Goal: Communication & Community: Answer question/provide support

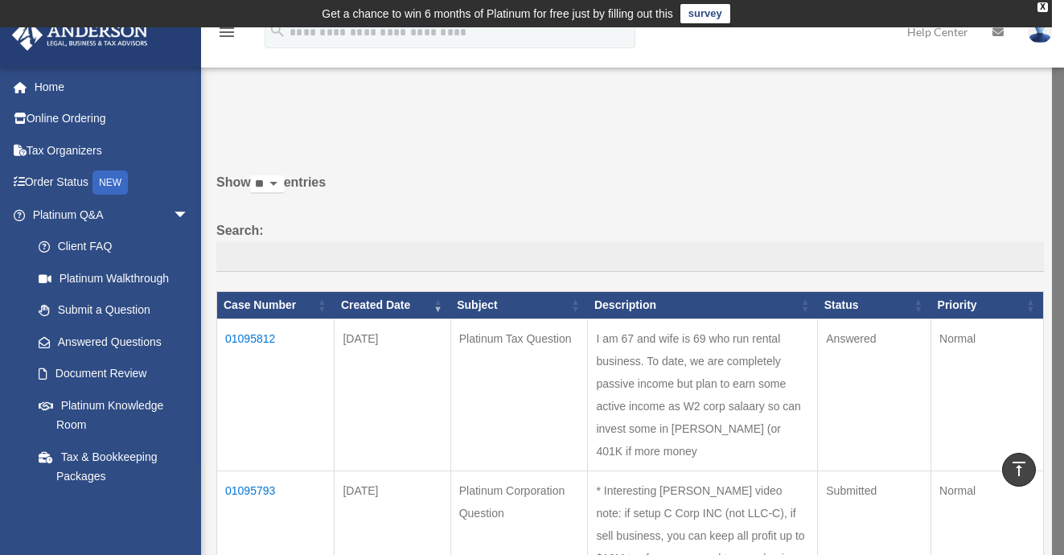
scroll to position [751, 0]
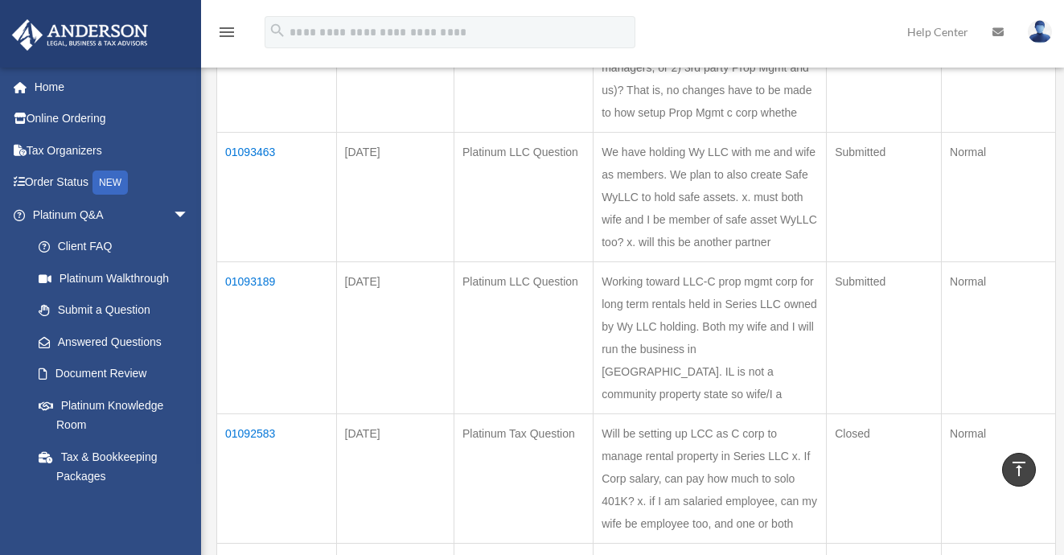
scroll to position [761, 0]
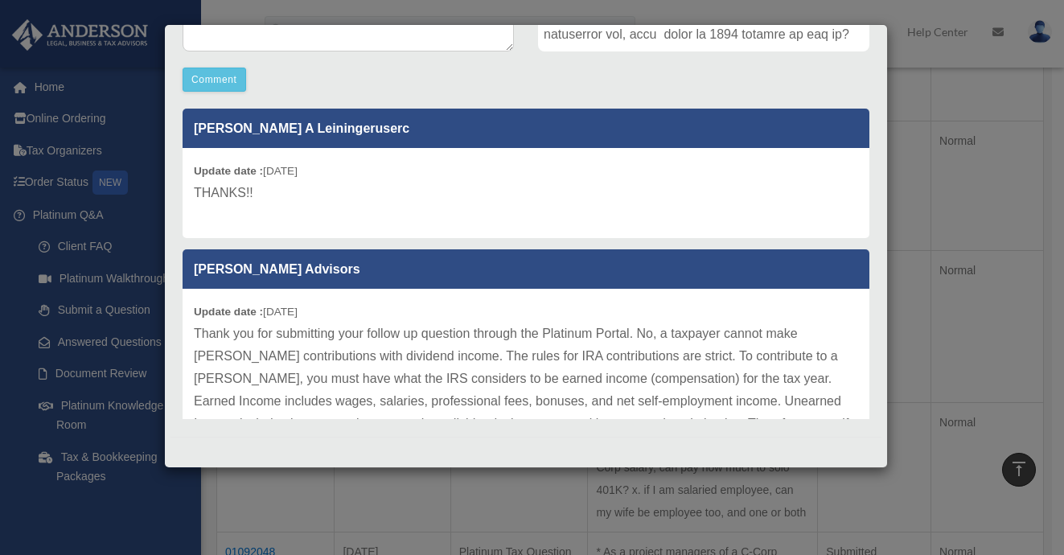
scroll to position [447, 0]
click at [921, 138] on div "Case Detail × Platinum Tax Question Case Number 01092048 Created Date August 28…" at bounding box center [532, 277] width 1064 height 555
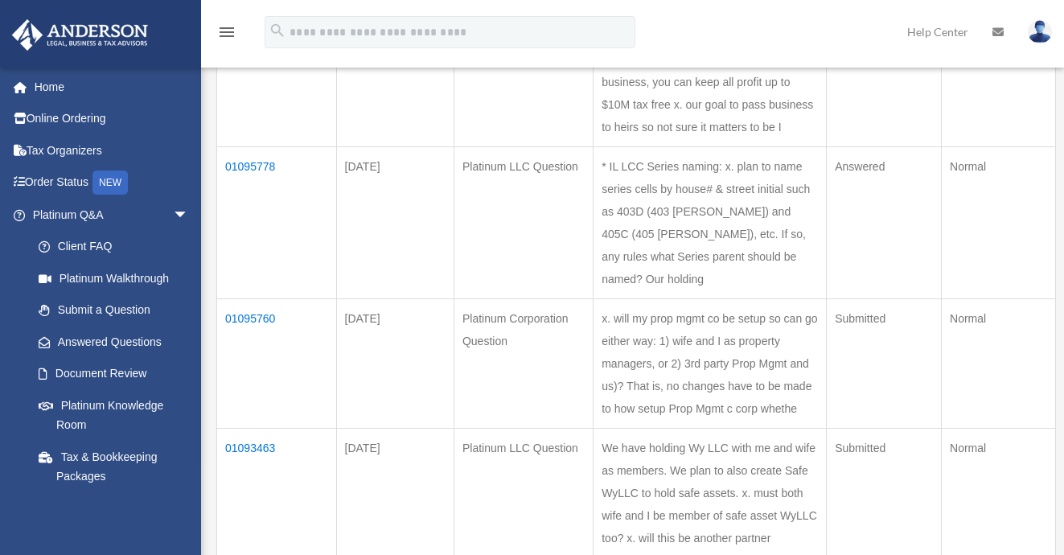
scroll to position [455, 0]
click at [257, 427] on td "01093463" at bounding box center [277, 492] width 120 height 130
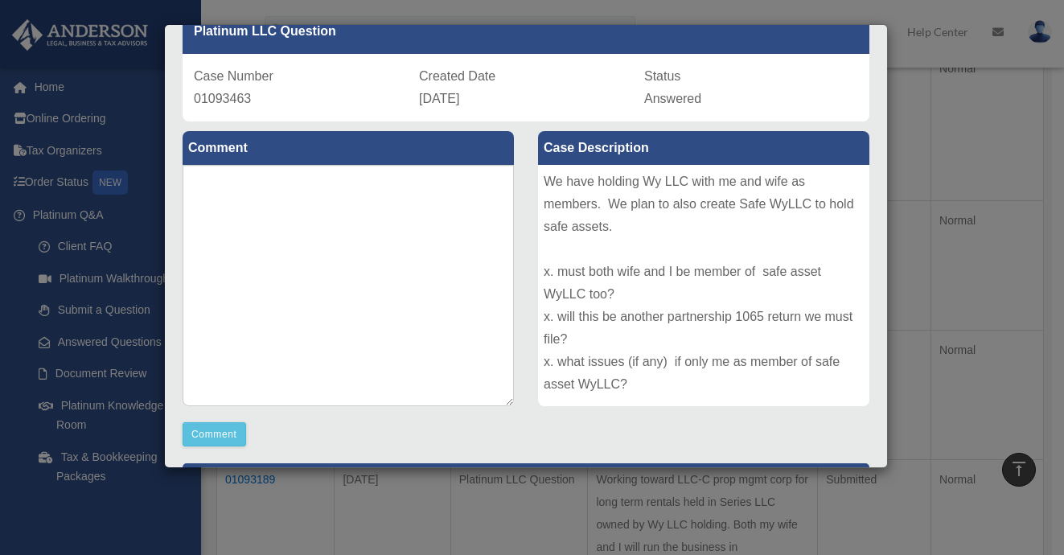
scroll to position [88, 0]
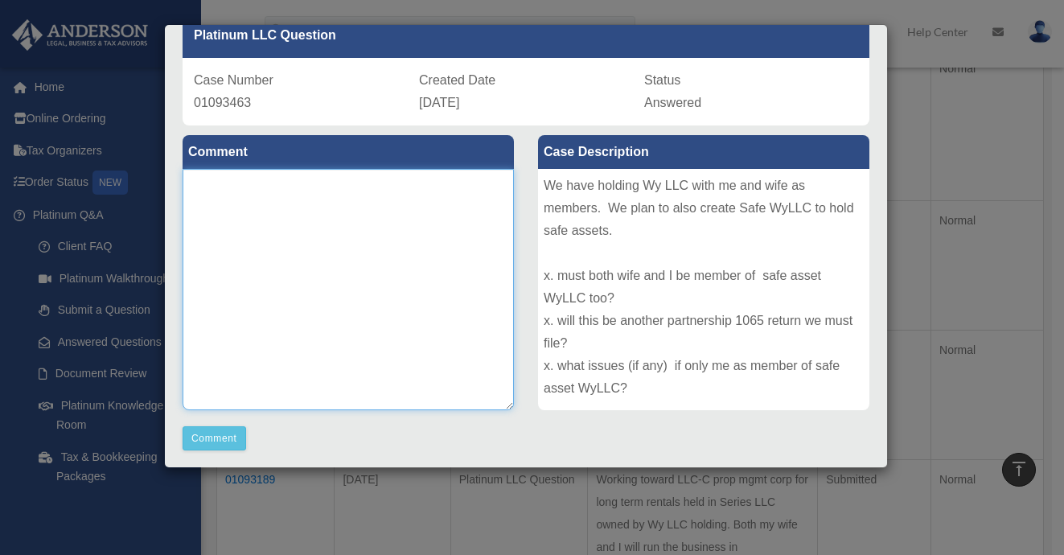
click at [294, 219] on textarea at bounding box center [348, 289] width 331 height 241
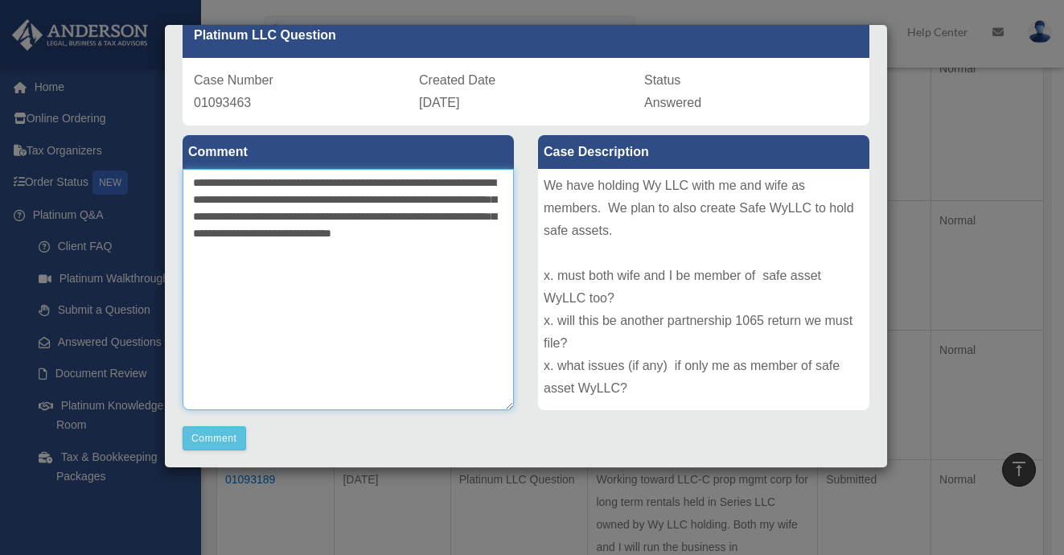
drag, startPoint x: 371, startPoint y: 251, endPoint x: 177, endPoint y: 179, distance: 206.9
click at [177, 179] on div "**********" at bounding box center [349, 287] width 356 height 325
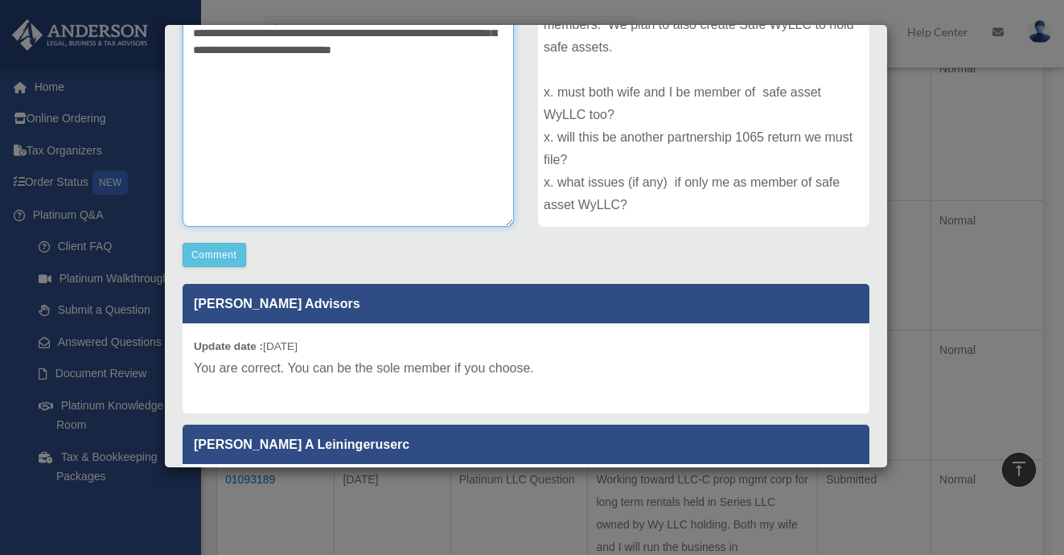
scroll to position [273, 0]
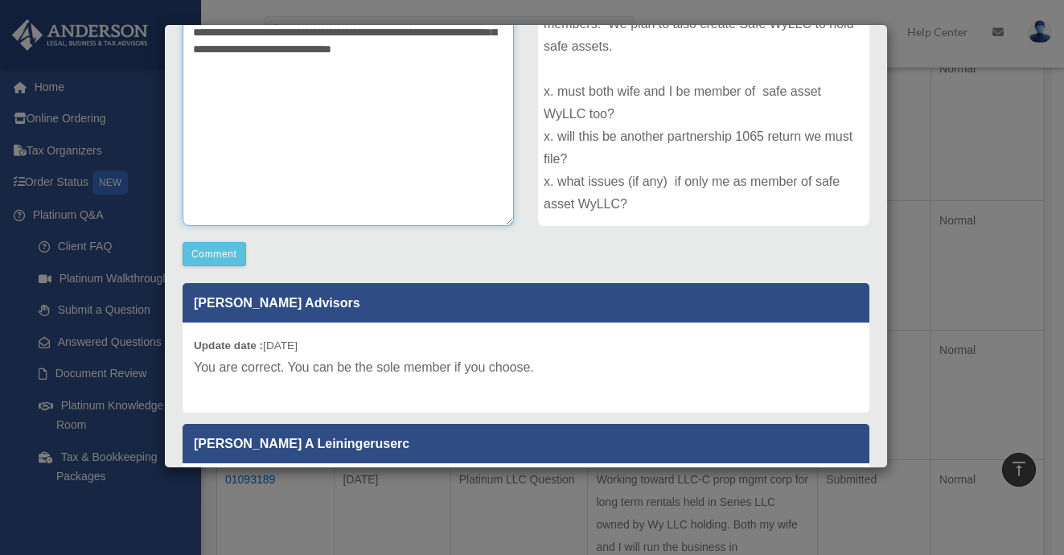
type textarea "**********"
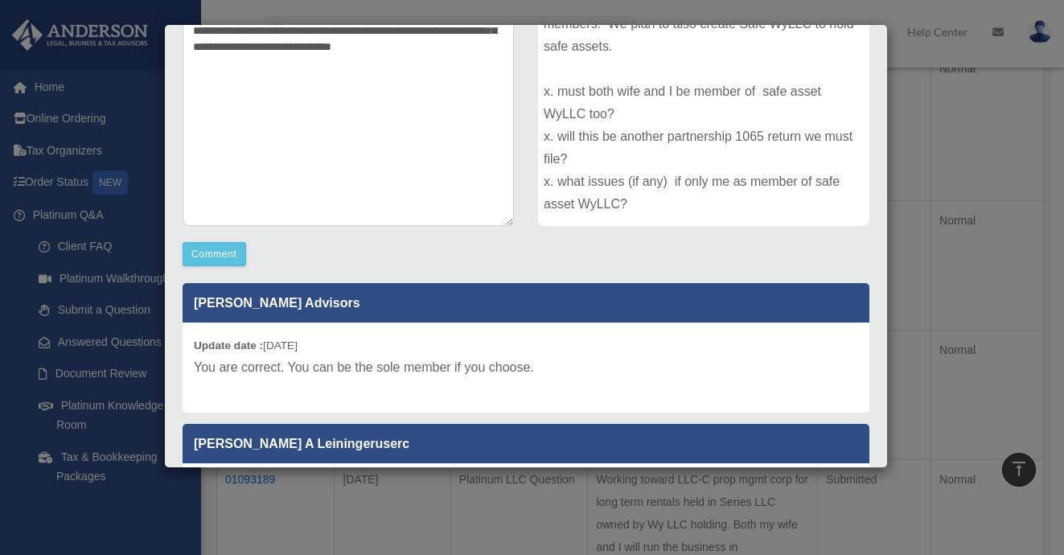
click at [343, 364] on p "You are correct. You can be the sole member if you choose." at bounding box center [526, 367] width 664 height 23
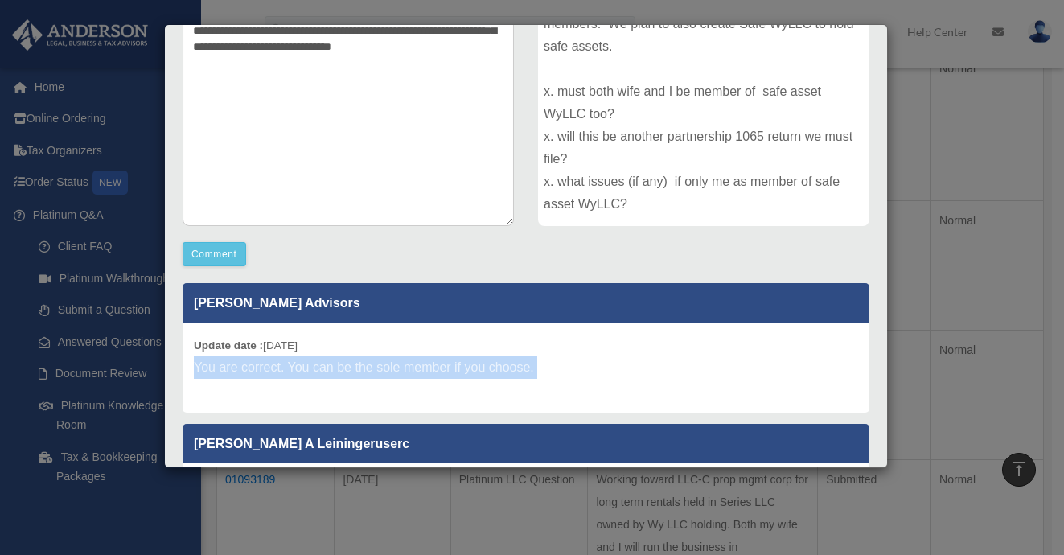
click at [343, 364] on p "You are correct. You can be the sole member if you choose." at bounding box center [526, 367] width 664 height 23
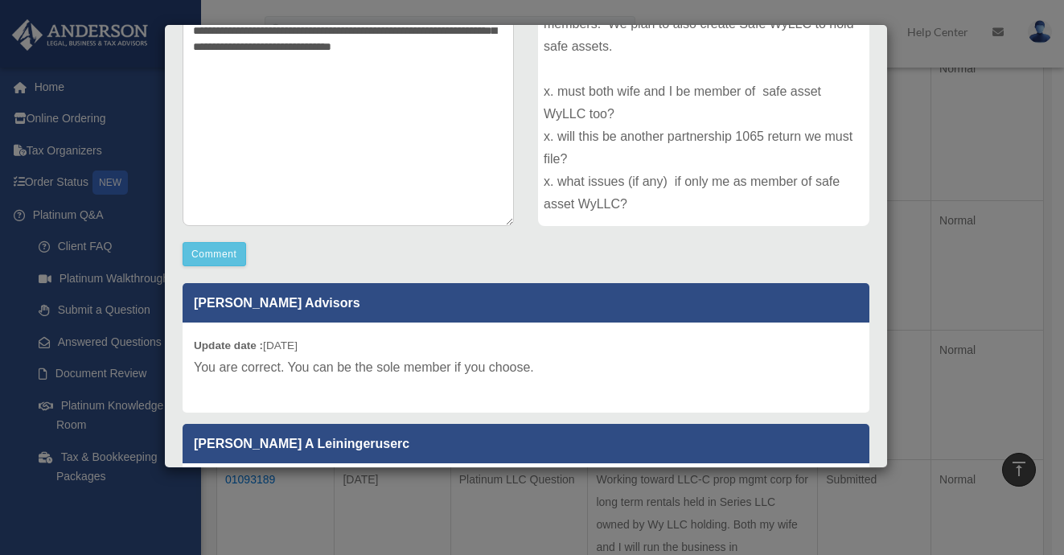
click at [194, 346] on b "Update date :" at bounding box center [228, 345] width 69 height 12
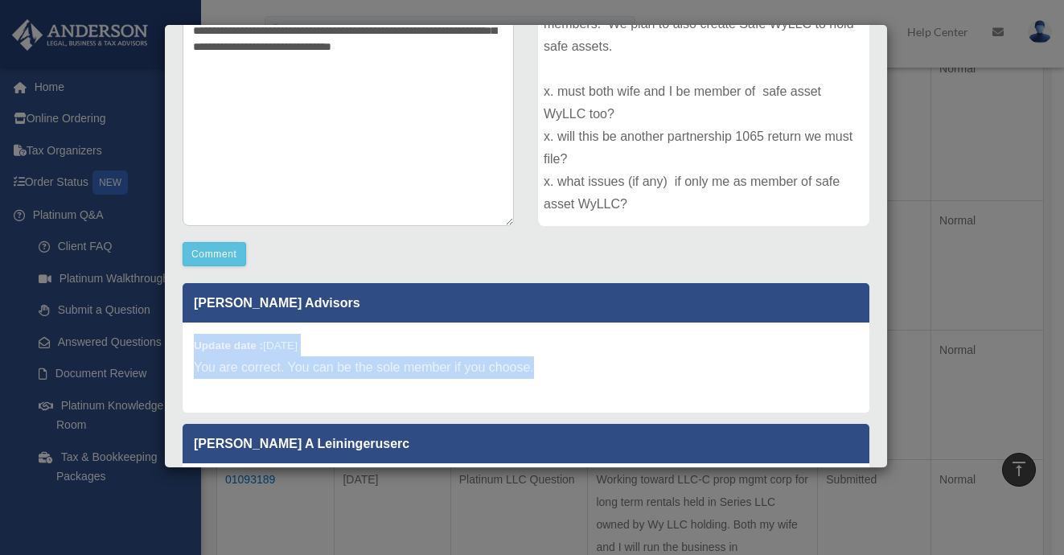
drag, startPoint x: 194, startPoint y: 346, endPoint x: 191, endPoint y: 386, distance: 40.3
click at [191, 387] on div "Update date : 09-04-2025 You are correct. You can be the sole member if you cho…" at bounding box center [526, 368] width 687 height 90
copy div "Update date : 09-04-2025 You are correct. You can be the sole member if you cho…"
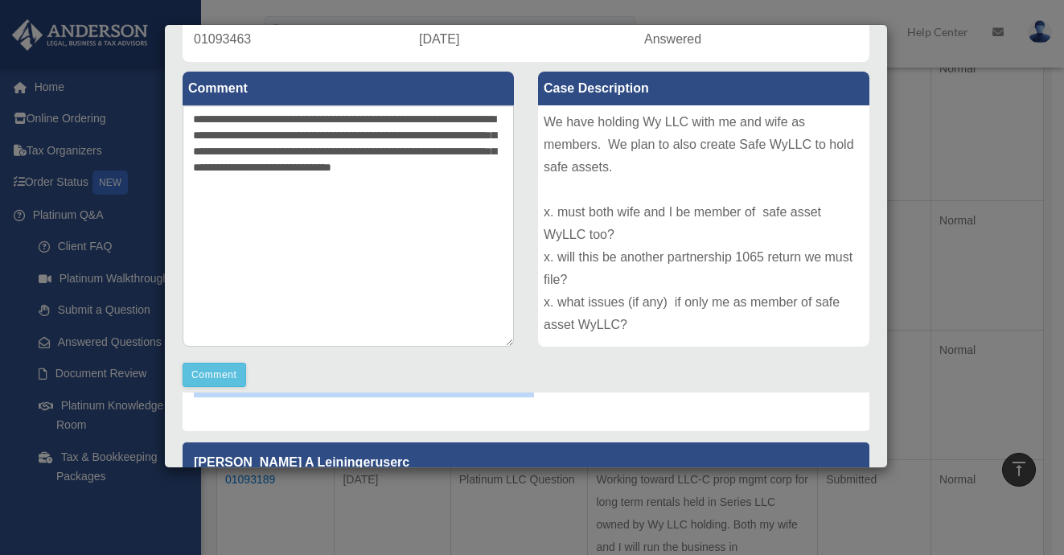
scroll to position [151, 0]
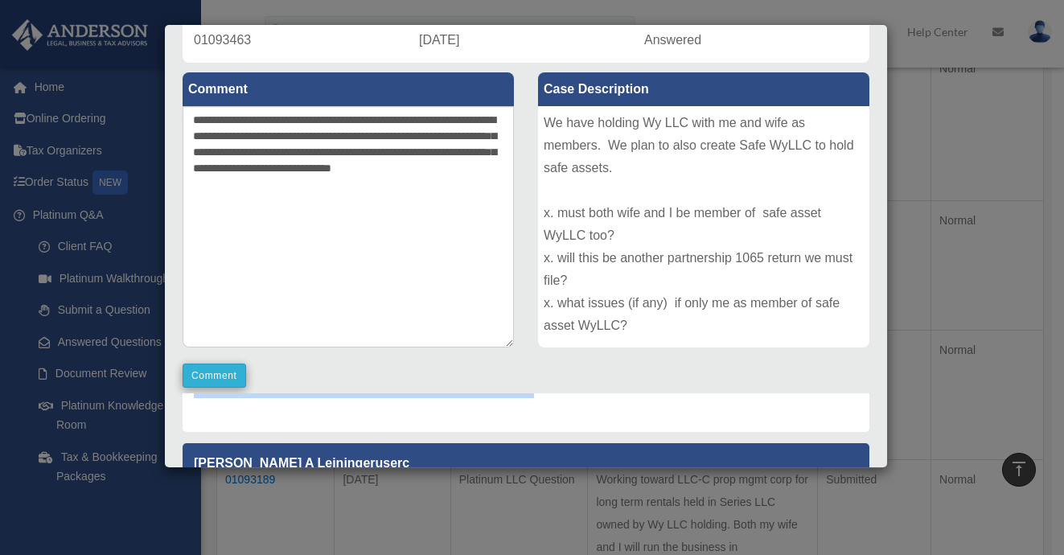
click at [220, 376] on button "Comment" at bounding box center [215, 376] width 64 height 24
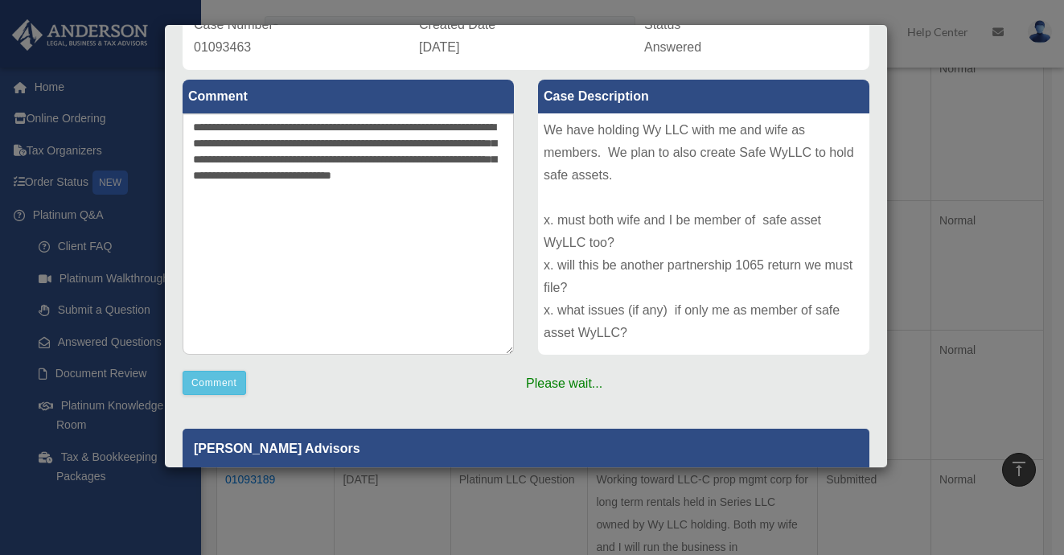
scroll to position [143, 0]
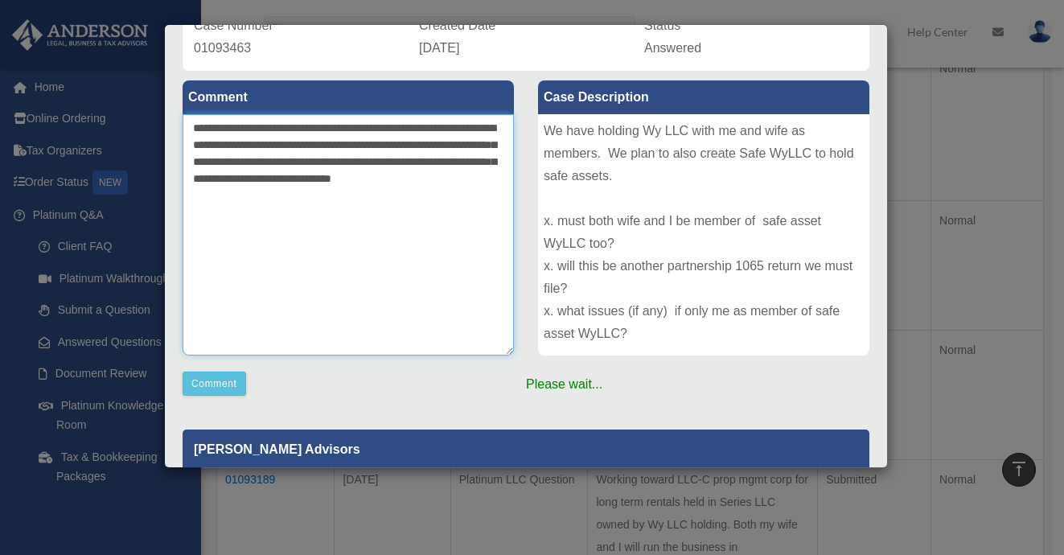
drag, startPoint x: 363, startPoint y: 199, endPoint x: 183, endPoint y: 121, distance: 196.0
click at [183, 121] on textarea "**********" at bounding box center [348, 234] width 331 height 241
click at [417, 307] on textarea "**********" at bounding box center [348, 234] width 331 height 241
drag, startPoint x: 359, startPoint y: 202, endPoint x: 191, endPoint y: 124, distance: 185.3
click at [191, 124] on textarea "**********" at bounding box center [348, 234] width 331 height 241
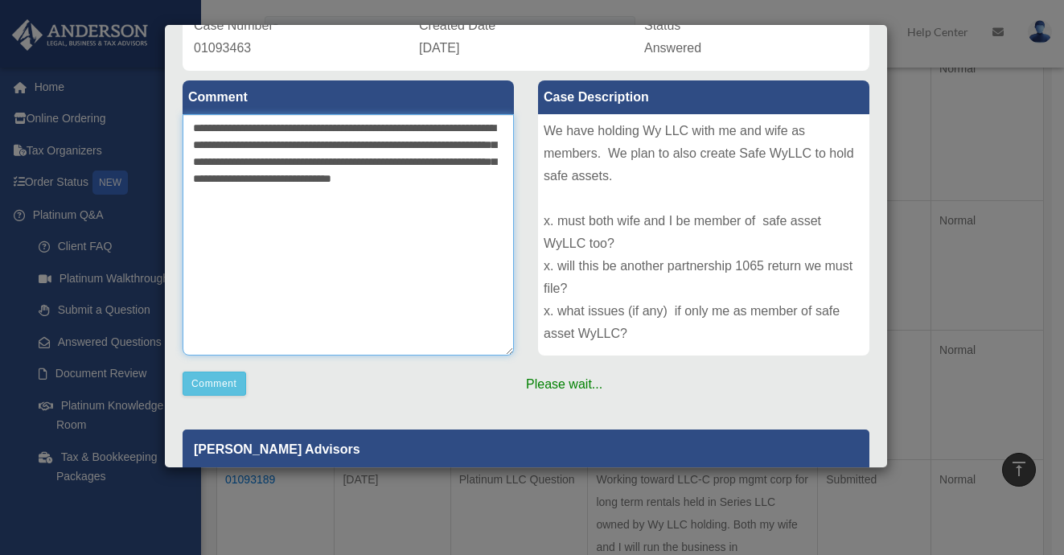
click at [375, 306] on textarea "**********" at bounding box center [348, 234] width 331 height 241
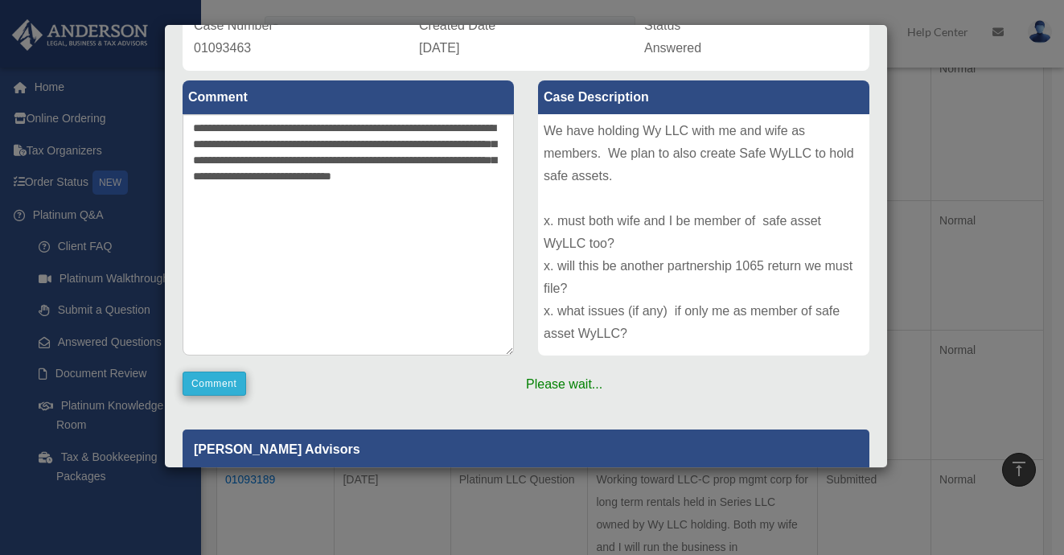
click at [220, 385] on button "Comment" at bounding box center [215, 384] width 64 height 24
click at [952, 246] on div "Case Detail × Platinum LLC Question Case Number 01093463 Created Date [DATE] St…" at bounding box center [532, 277] width 1064 height 555
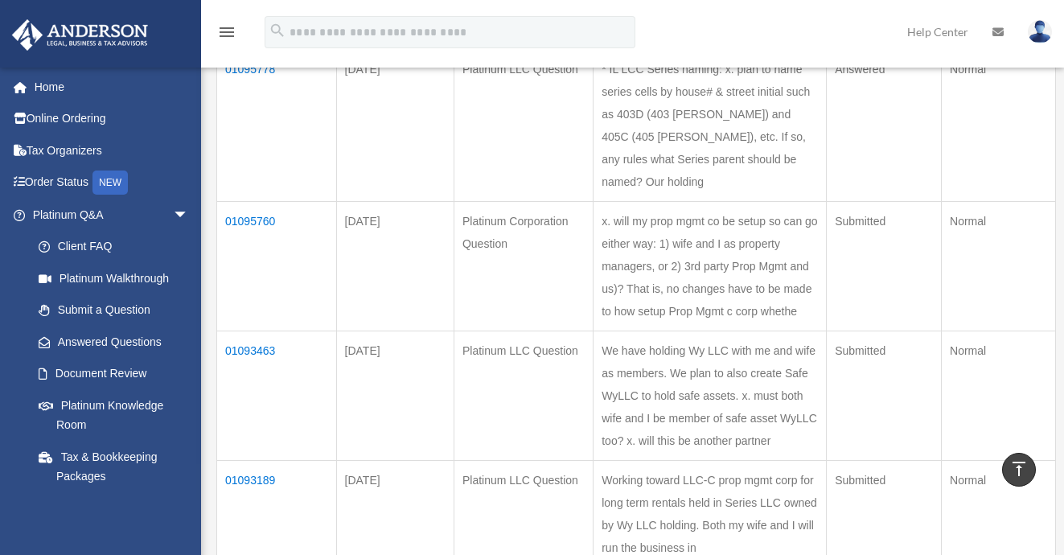
click at [252, 331] on td "01093463" at bounding box center [277, 396] width 120 height 130
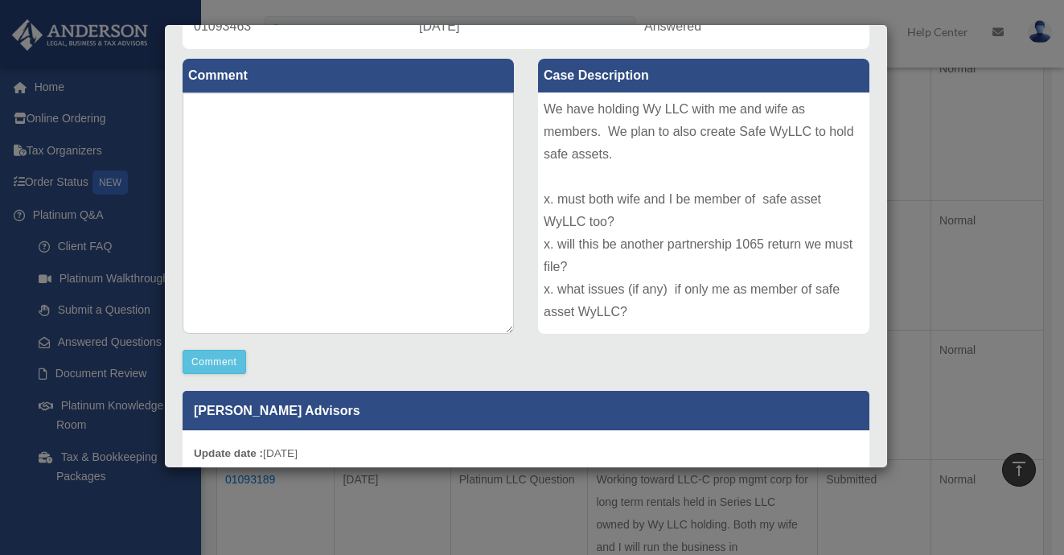
scroll to position [151, 0]
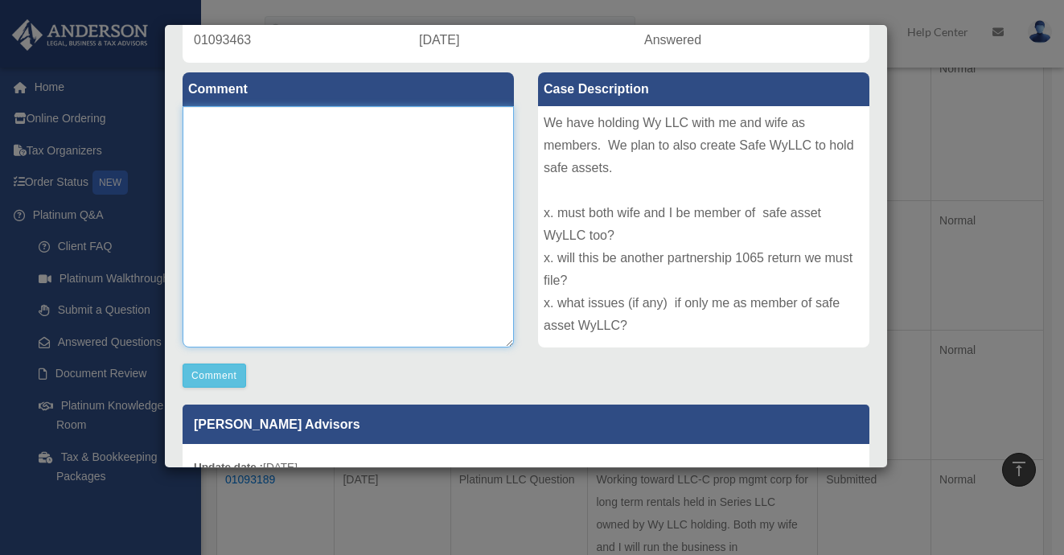
click at [269, 128] on textarea at bounding box center [348, 226] width 331 height 241
paste textarea "**********"
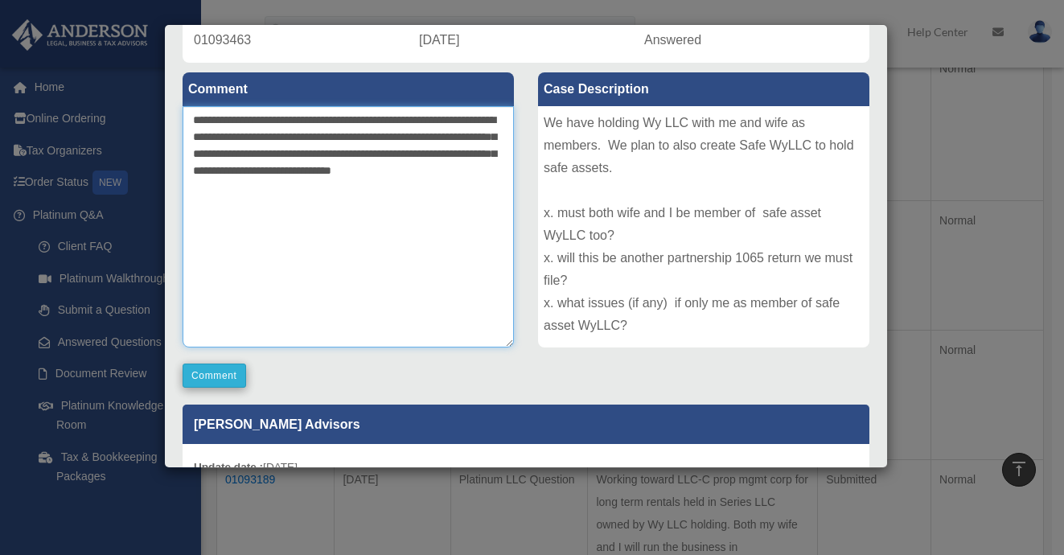
type textarea "**********"
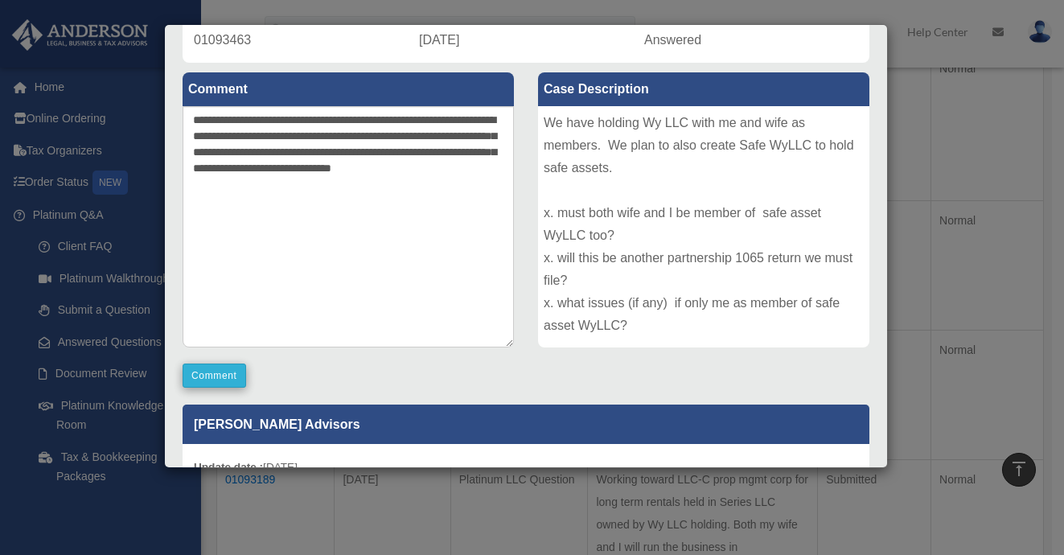
click at [220, 371] on button "Comment" at bounding box center [215, 376] width 64 height 24
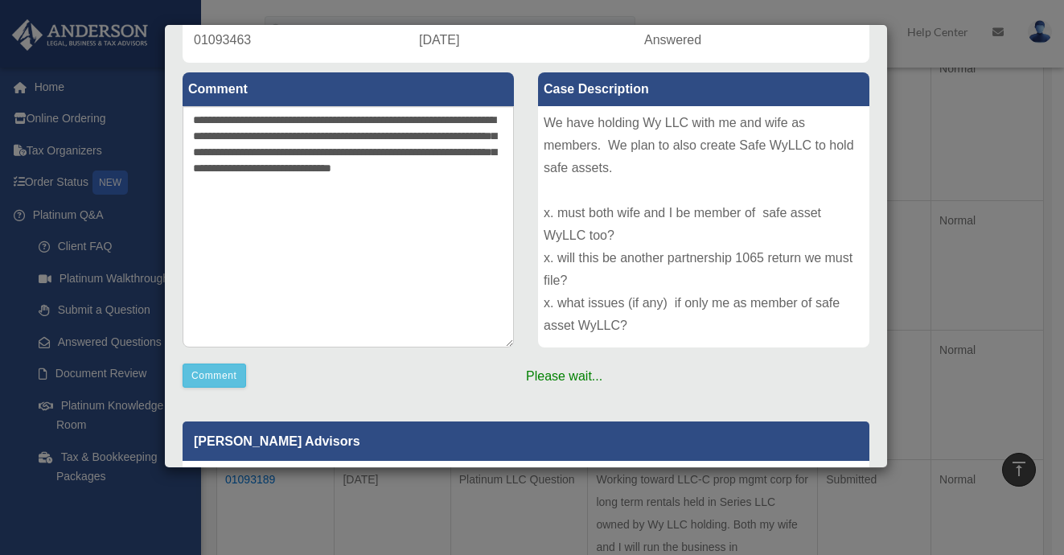
click at [943, 151] on div "Case Detail × Platinum LLC Question Case Number 01093463 Created Date [DATE] St…" at bounding box center [532, 277] width 1064 height 555
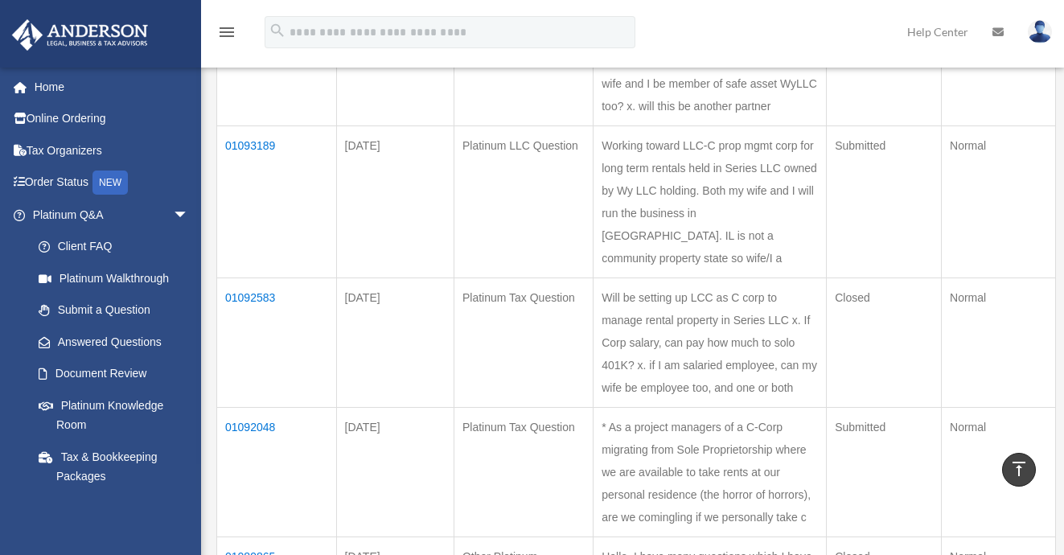
scroll to position [887, 0]
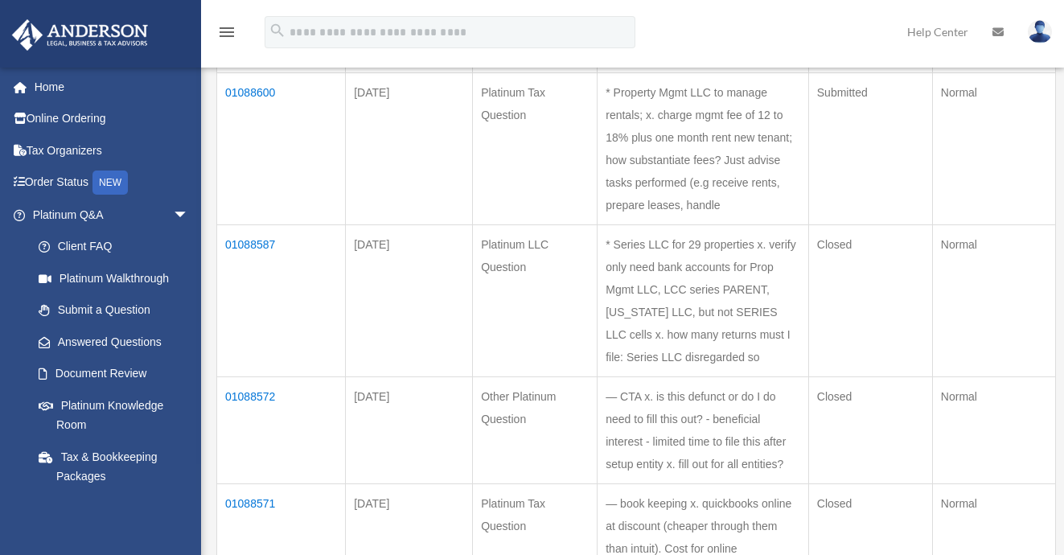
scroll to position [704, 0]
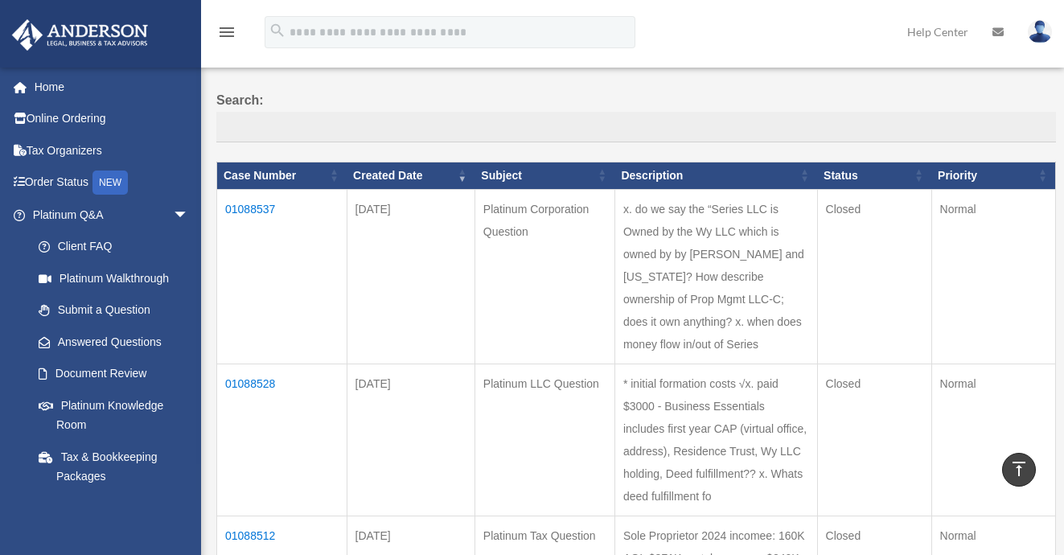
scroll to position [128, 0]
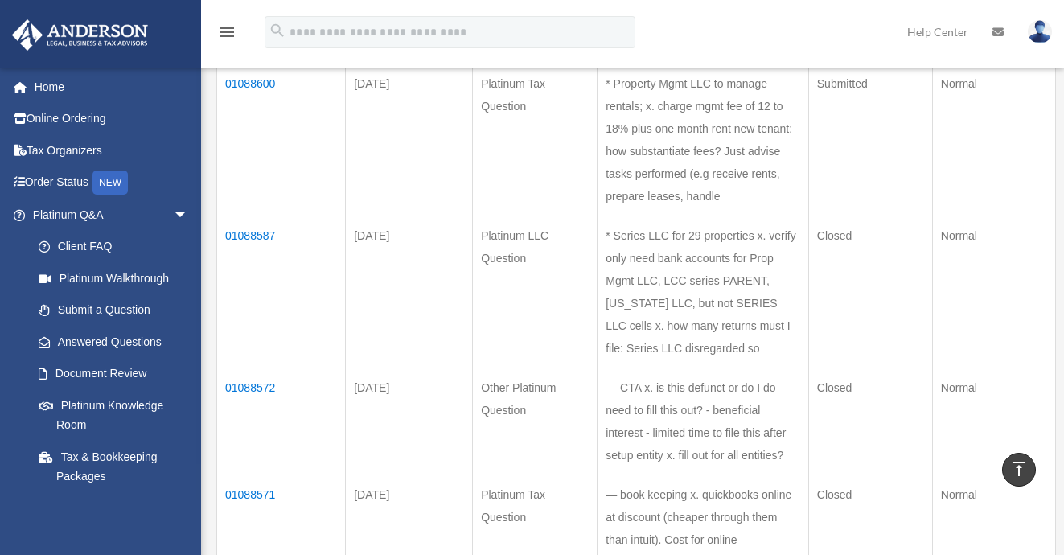
scroll to position [719, 0]
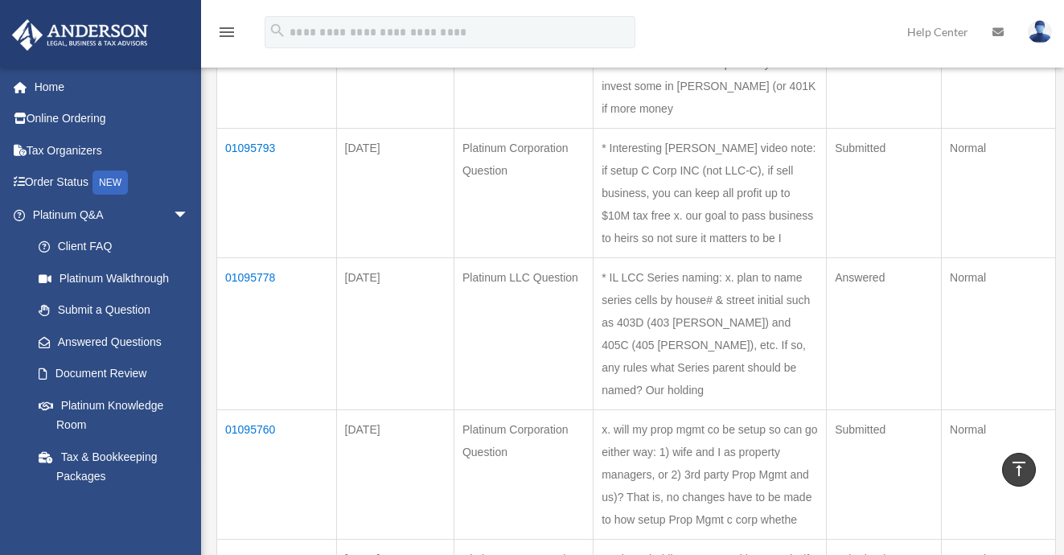
scroll to position [343, 0]
click at [254, 258] on td "01095778" at bounding box center [277, 334] width 120 height 152
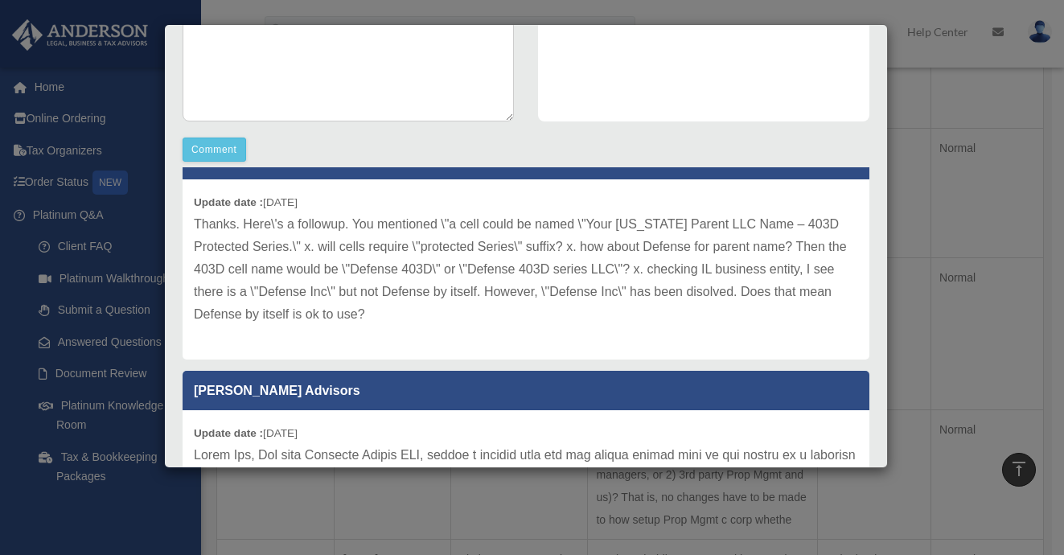
scroll to position [518, 0]
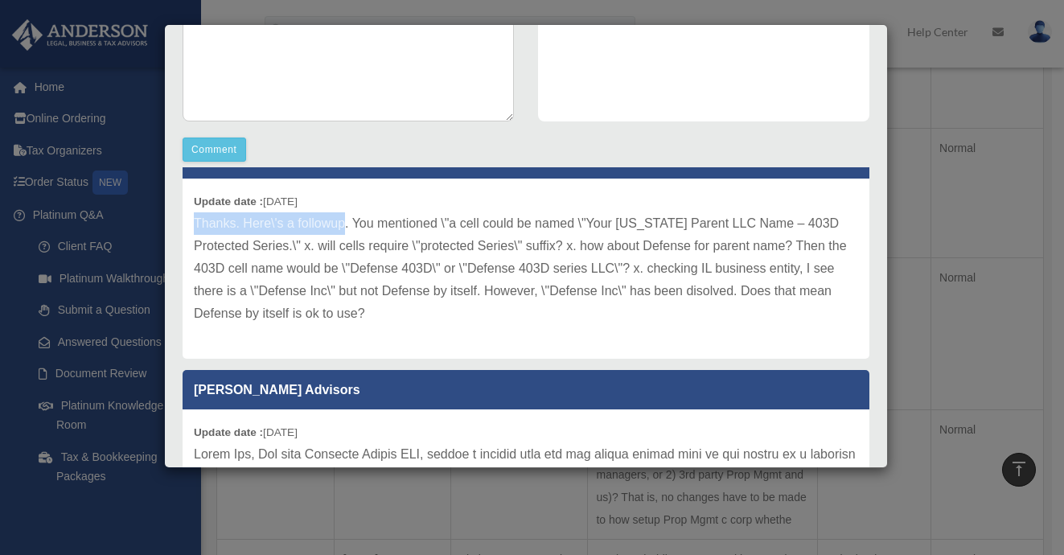
drag, startPoint x: 343, startPoint y: 220, endPoint x: 195, endPoint y: 217, distance: 148.0
click at [195, 217] on p "Thanks. Here\'s a followup. You mentioned \"a cell could be named \"Your [US_ST…" at bounding box center [526, 268] width 664 height 113
copy p "Thanks. Here\'s a followup"
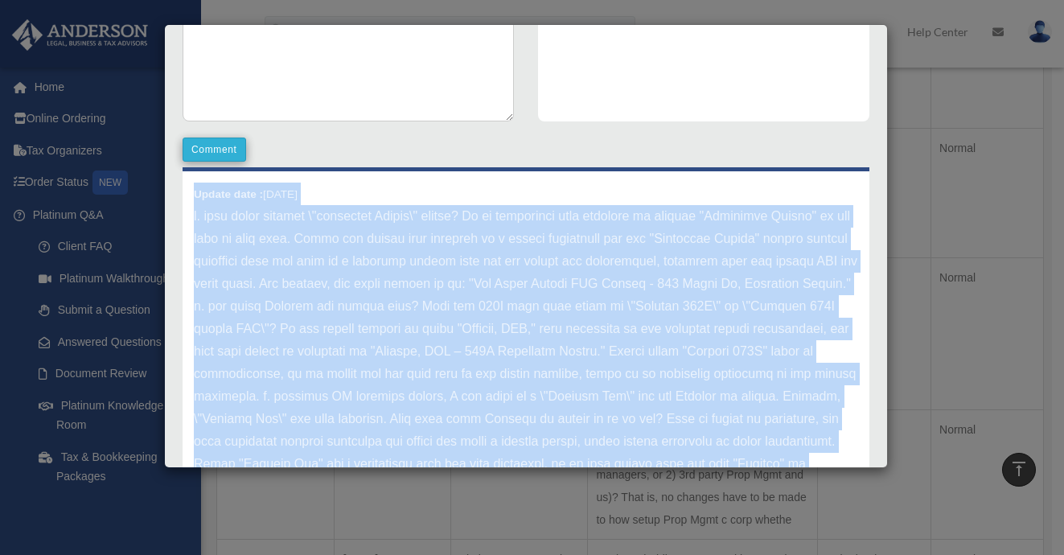
scroll to position [0, 0]
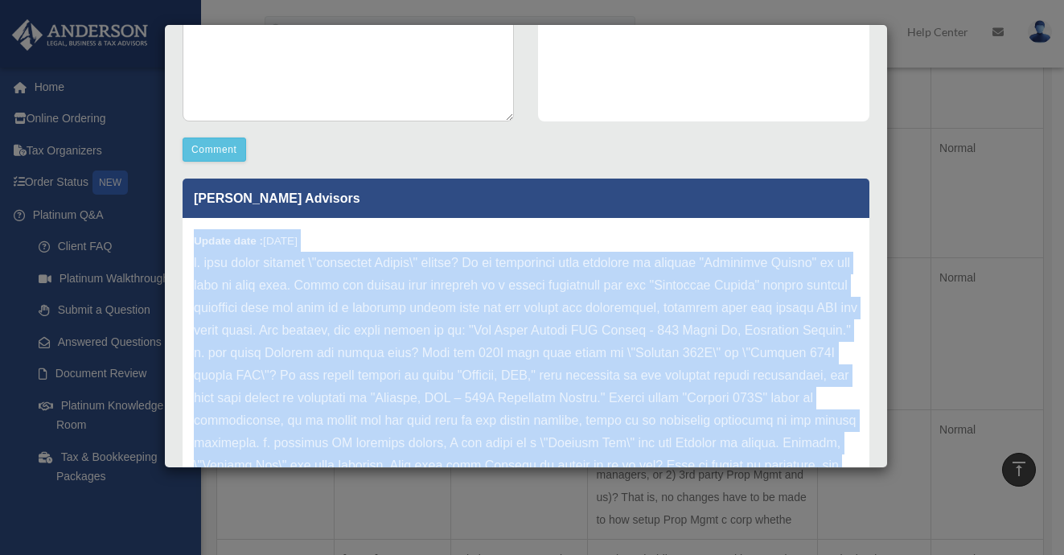
drag, startPoint x: 430, startPoint y: 362, endPoint x: 191, endPoint y: 230, distance: 272.9
click at [191, 230] on div "Update date : 09-04-2025" at bounding box center [526, 432] width 687 height 428
copy div "Update date : 09-04-2025 x. will cells require \"protected Series\" suffix? It …"
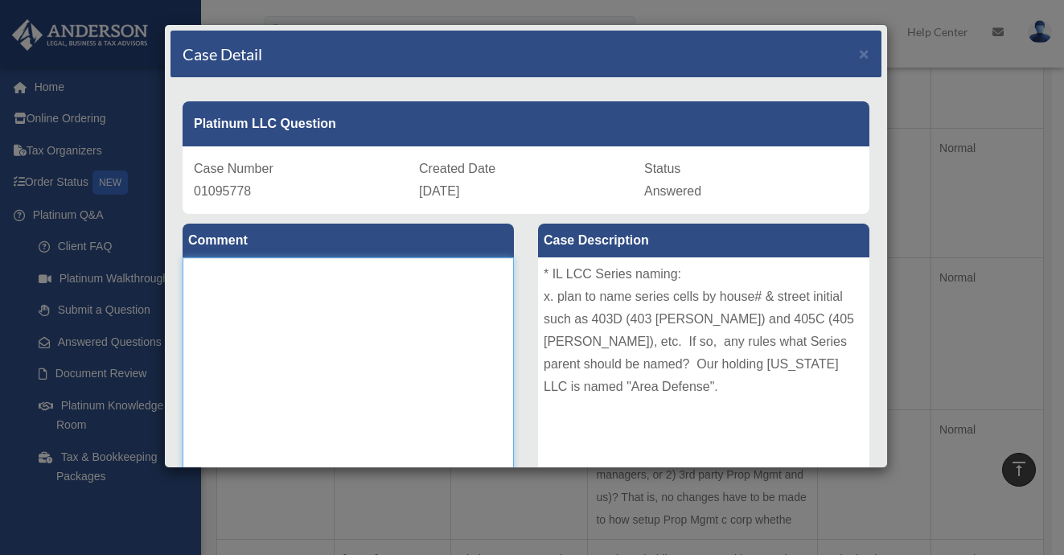
click at [339, 288] on textarea at bounding box center [348, 377] width 331 height 241
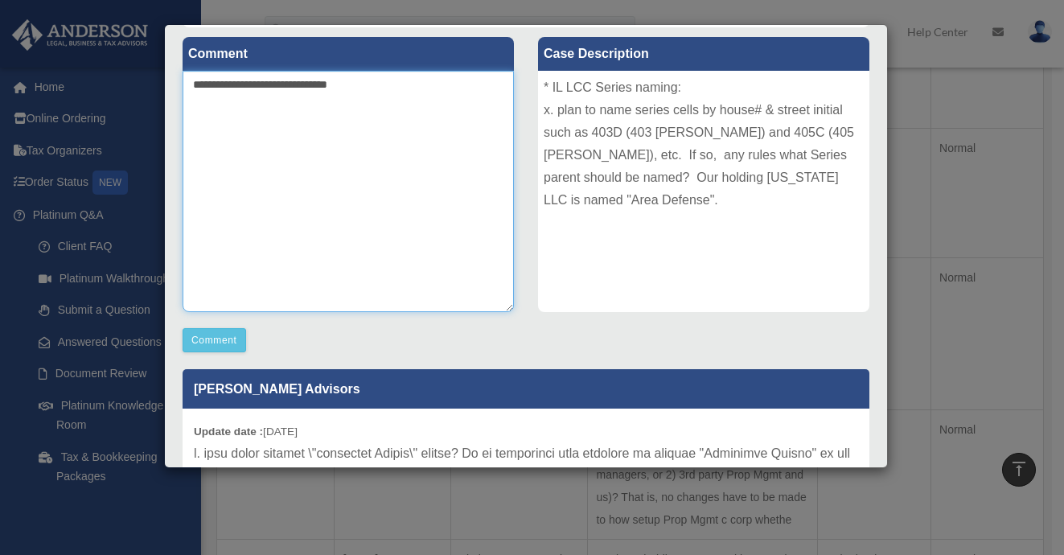
scroll to position [195, 0]
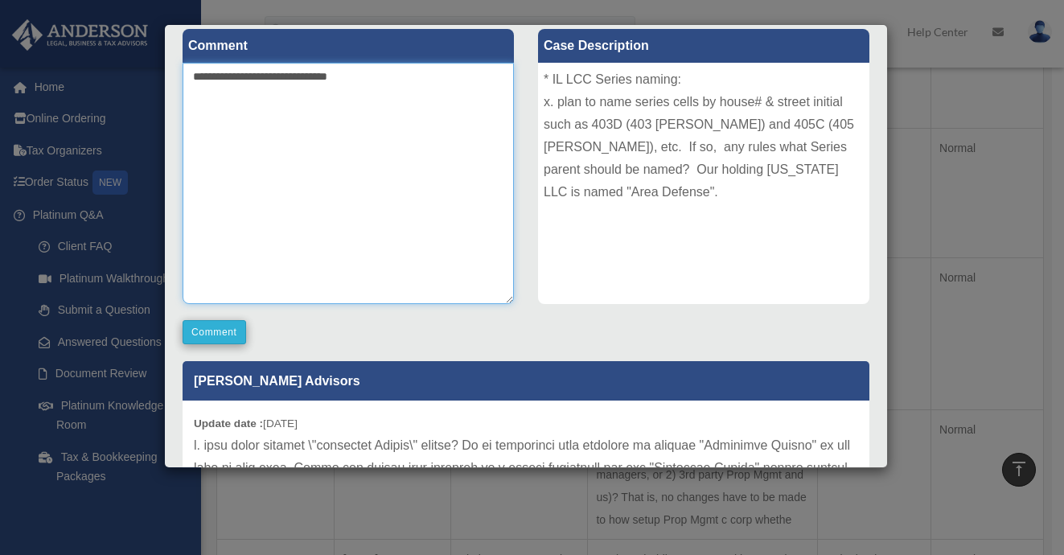
type textarea "**********"
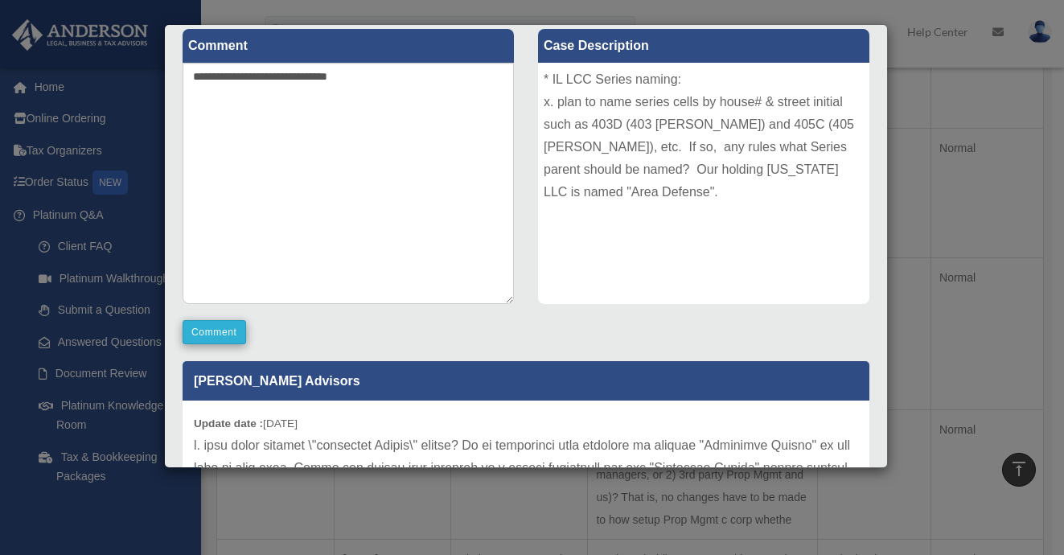
click at [215, 336] on button "Comment" at bounding box center [215, 332] width 64 height 24
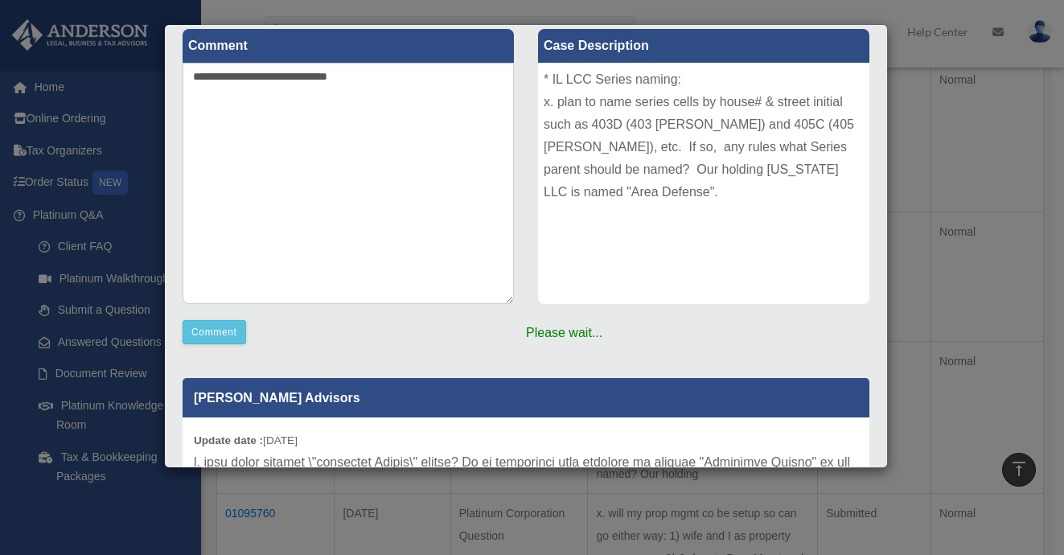
scroll to position [247, 0]
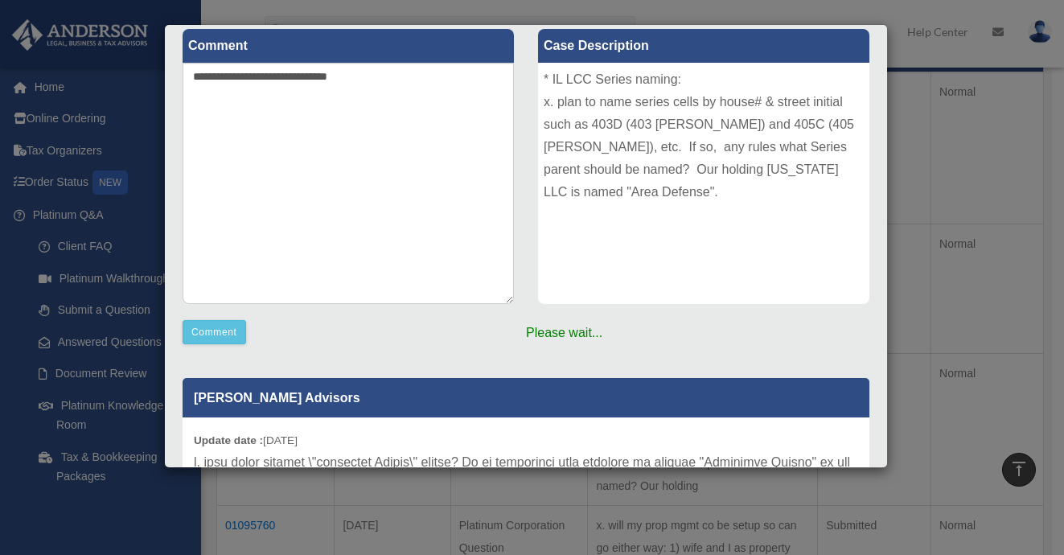
click at [914, 11] on div "Case Detail × Platinum LLC Question Case Number 01095778 Created Date [DATE] St…" at bounding box center [532, 277] width 1064 height 555
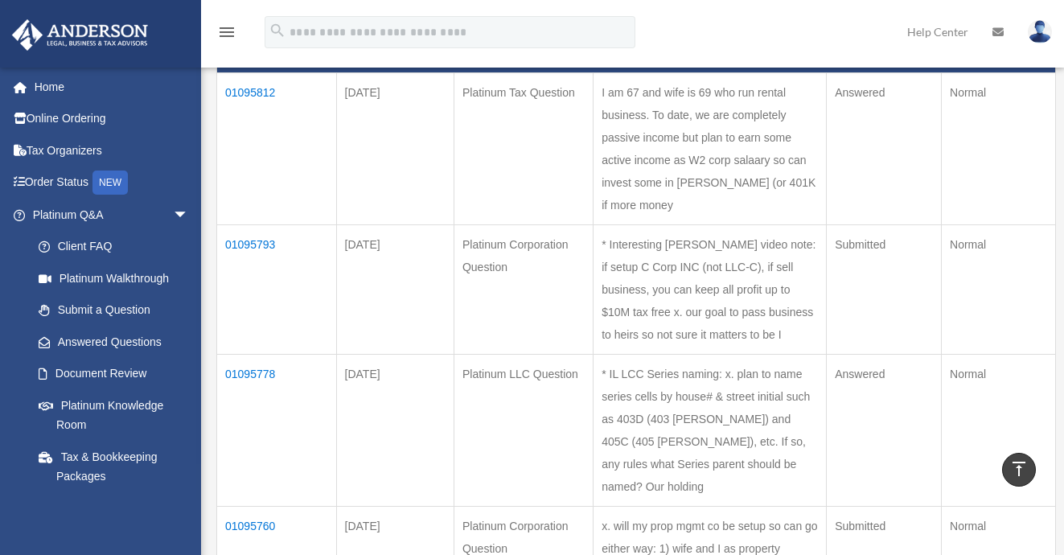
click at [932, 29] on link "Help Center" at bounding box center [937, 32] width 85 height 64
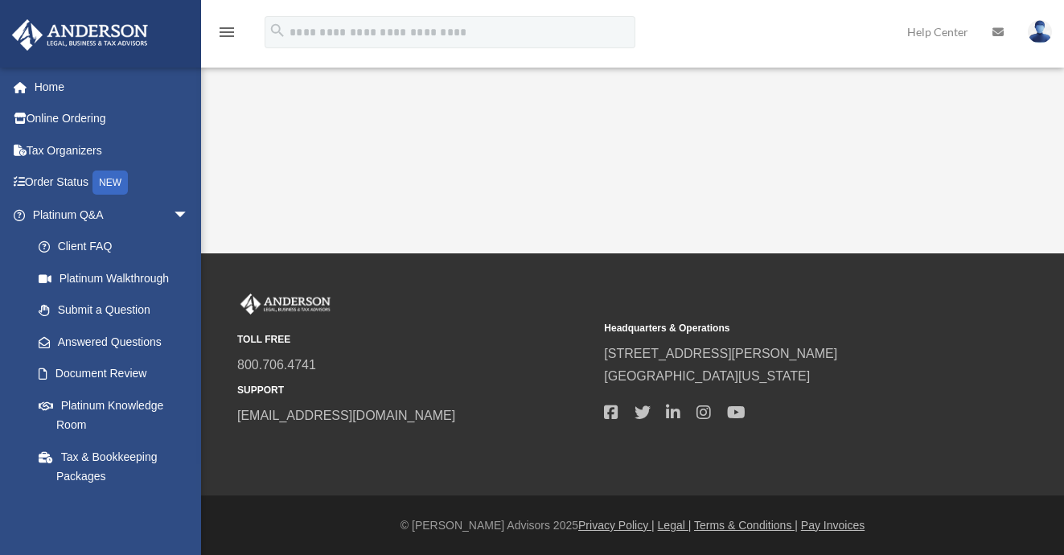
scroll to position [434, 0]
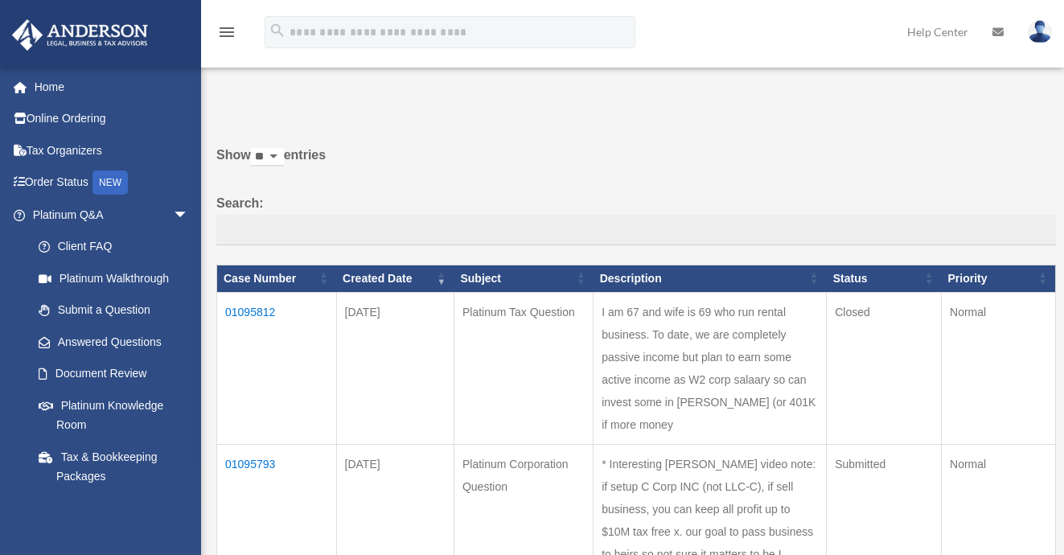
scroll to position [247, 0]
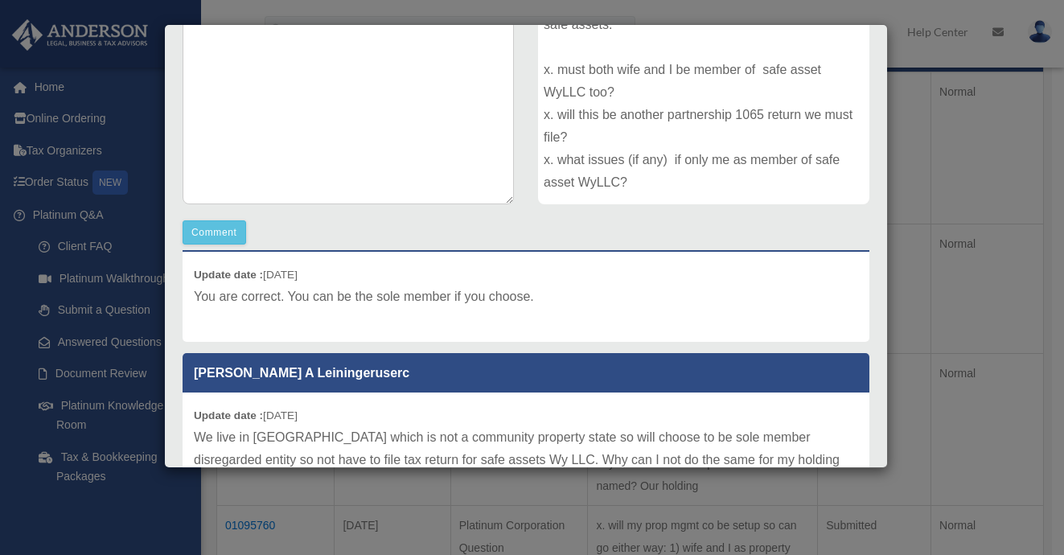
scroll to position [51, 0]
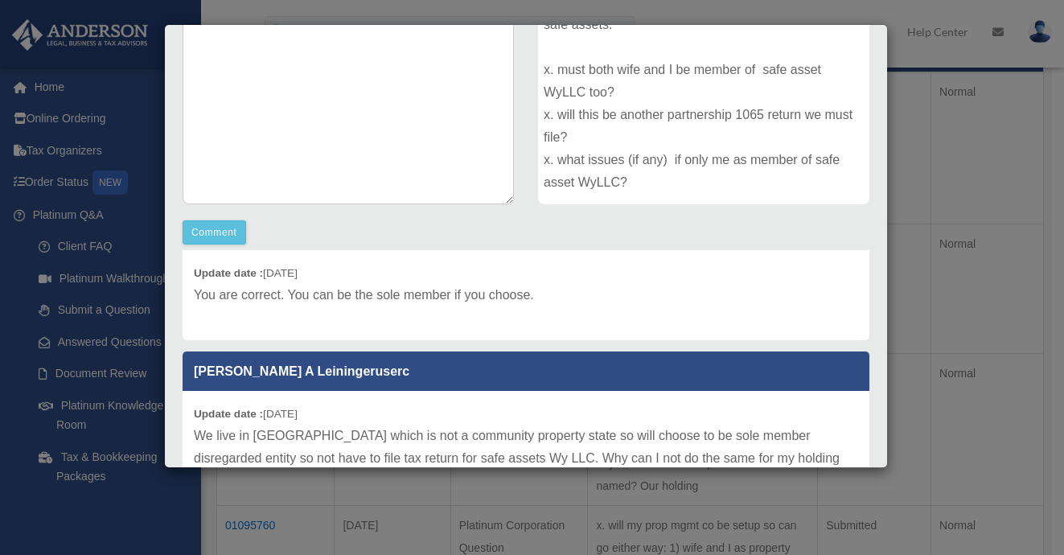
click at [938, 148] on div "Case Detail × Platinum LLC Question Case Number 01093463 Created Date [DATE] St…" at bounding box center [532, 277] width 1064 height 555
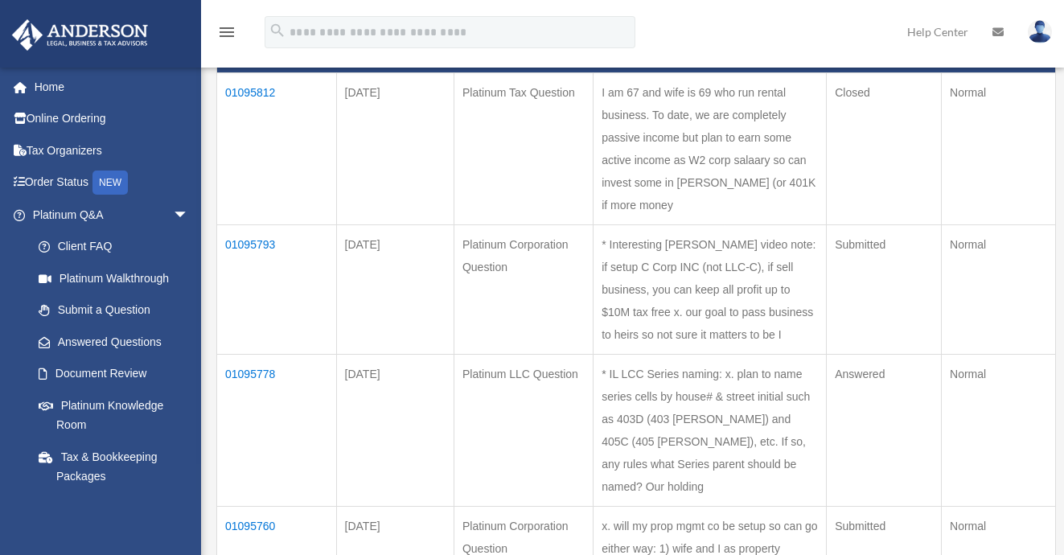
click at [258, 354] on td "01095778" at bounding box center [277, 430] width 120 height 152
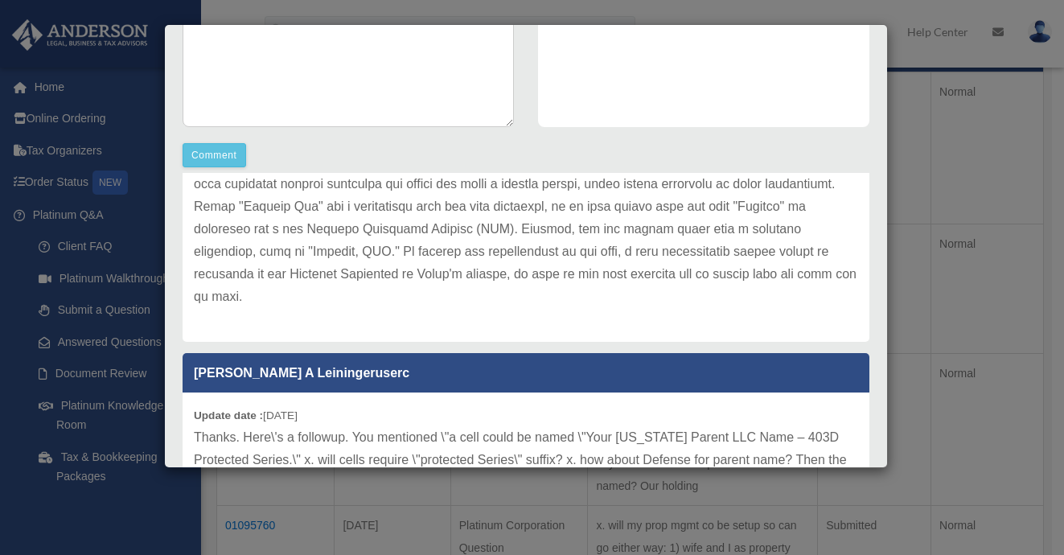
scroll to position [318, 0]
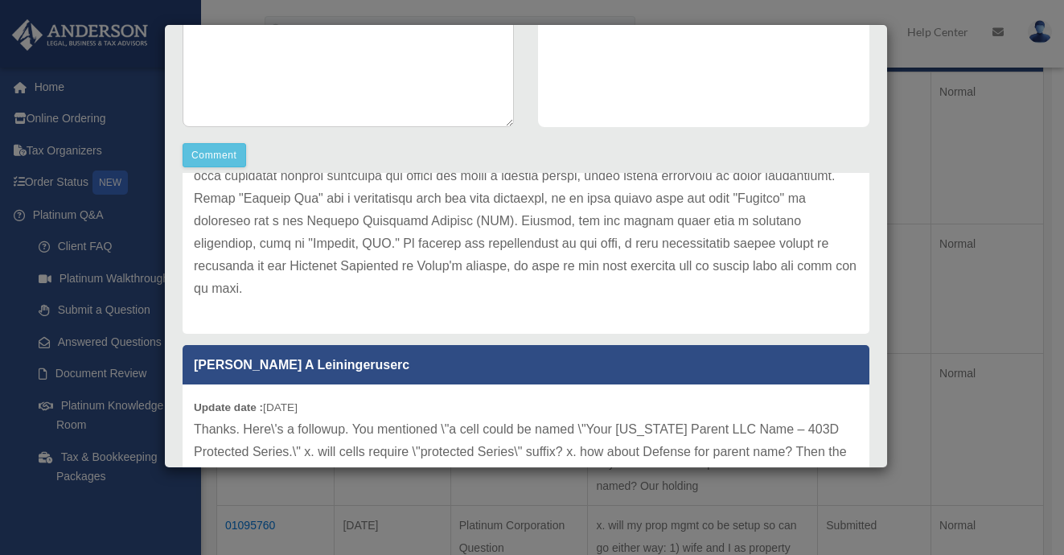
click at [932, 136] on div "Case Detail × Platinum LLC Question Case Number 01095778 Created Date [DATE] St…" at bounding box center [532, 277] width 1064 height 555
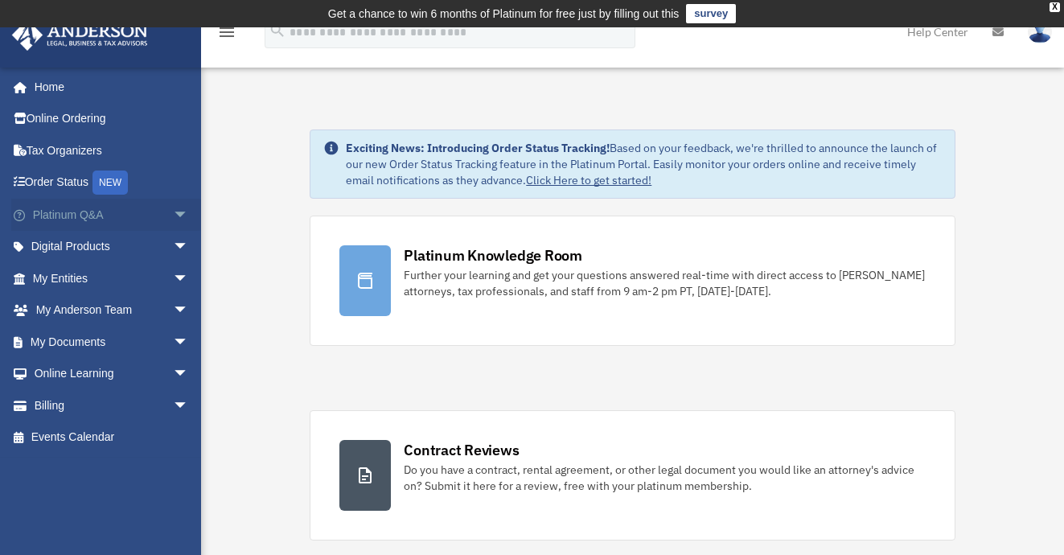
click at [173, 212] on span "arrow_drop_down" at bounding box center [189, 215] width 32 height 33
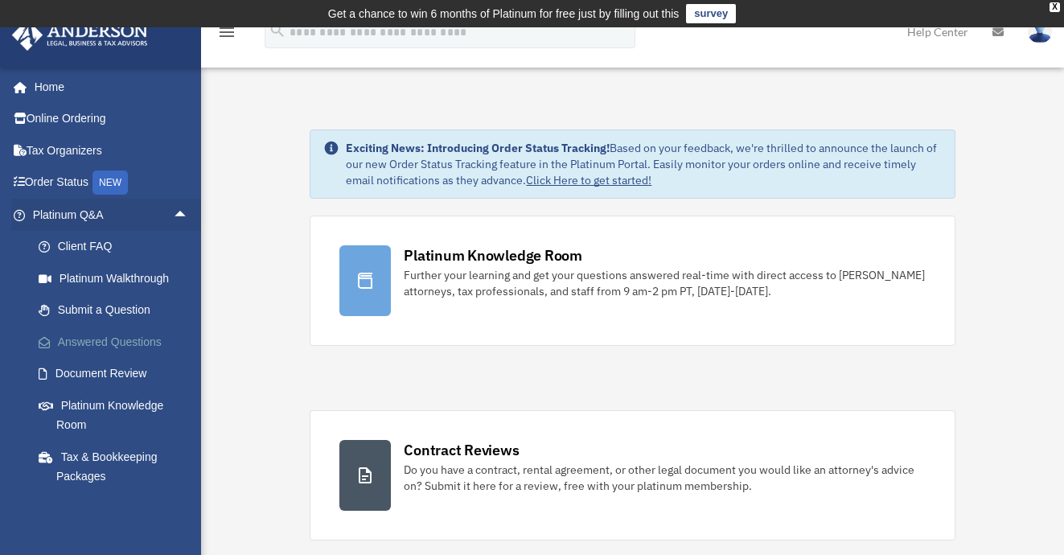
click at [117, 339] on link "Answered Questions" at bounding box center [118, 342] width 191 height 32
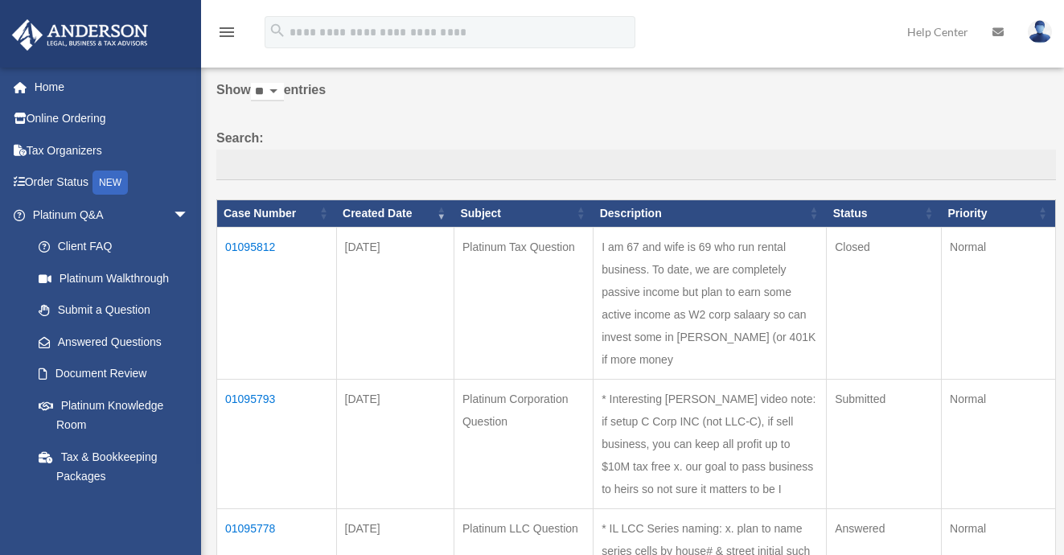
scroll to position [112, 0]
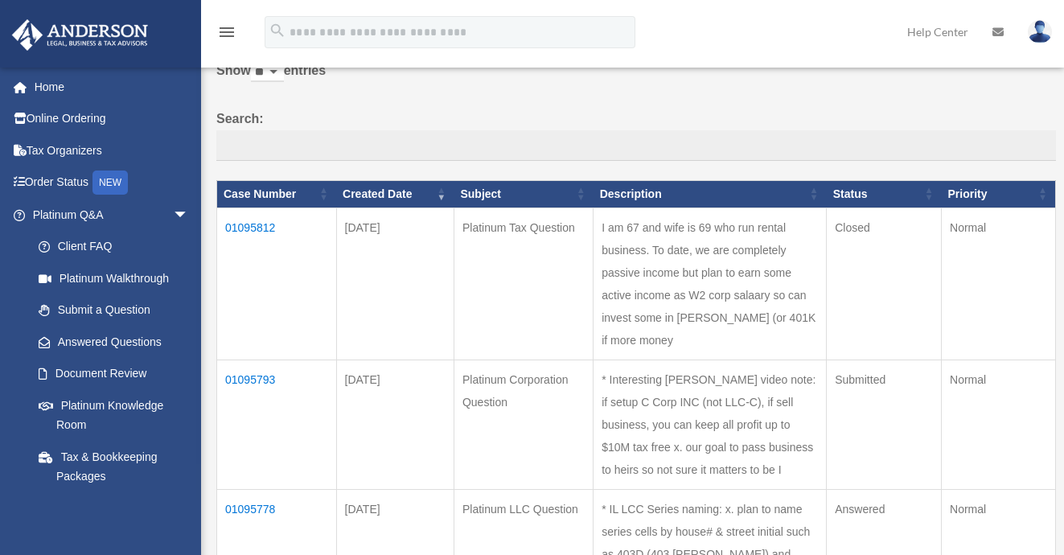
click at [256, 489] on td "01095778" at bounding box center [277, 565] width 120 height 152
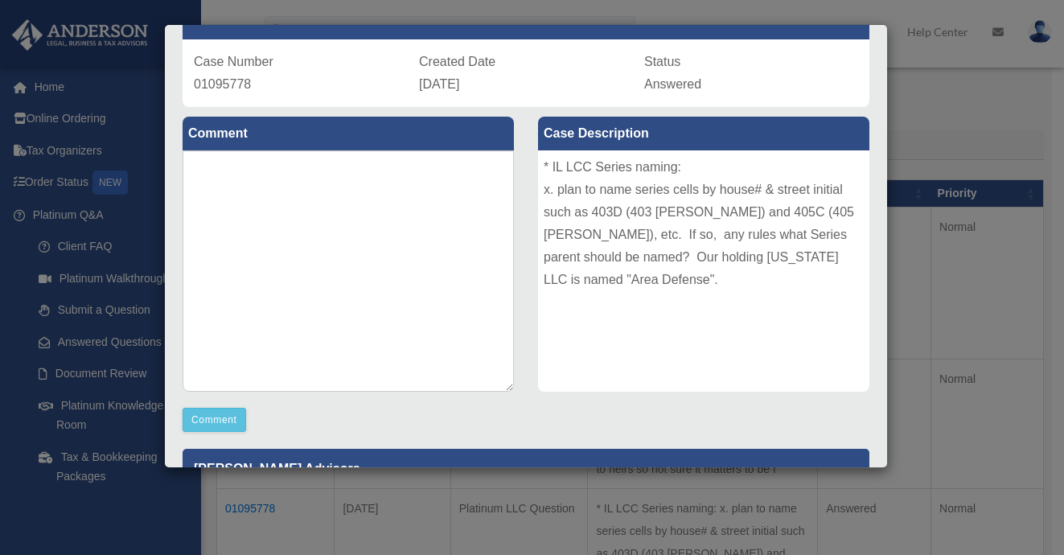
scroll to position [106, 0]
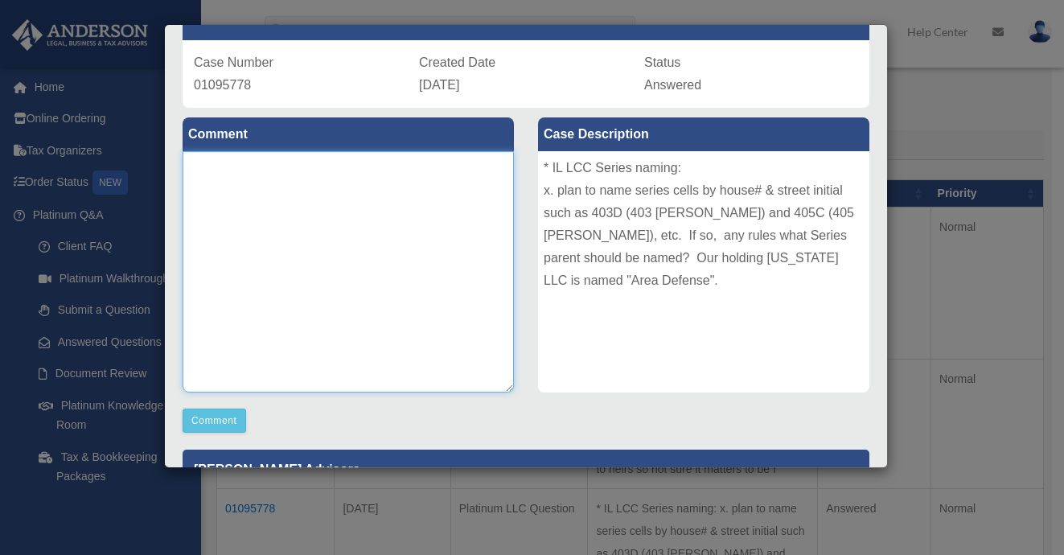
click at [340, 180] on textarea at bounding box center [348, 271] width 331 height 241
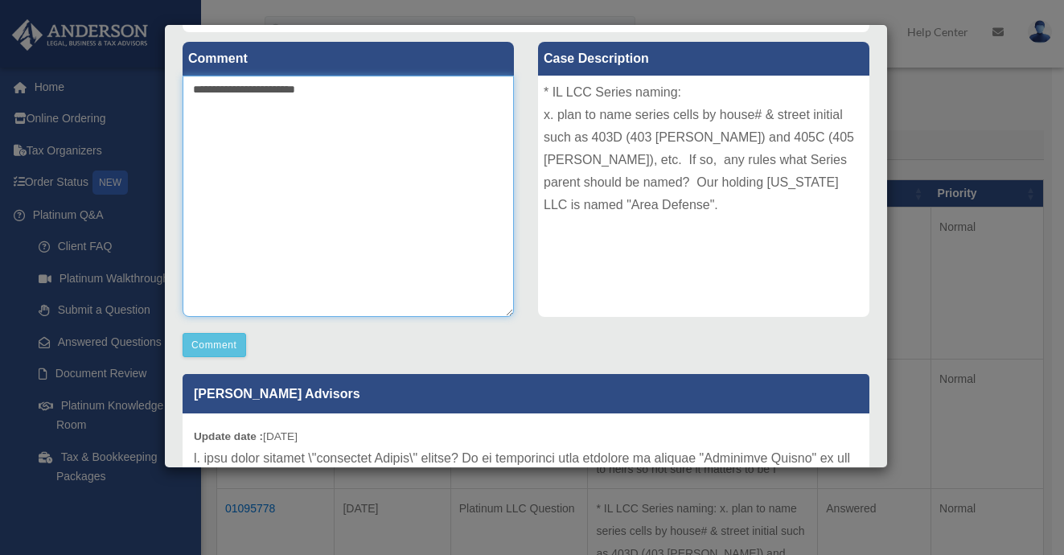
scroll to position [191, 0]
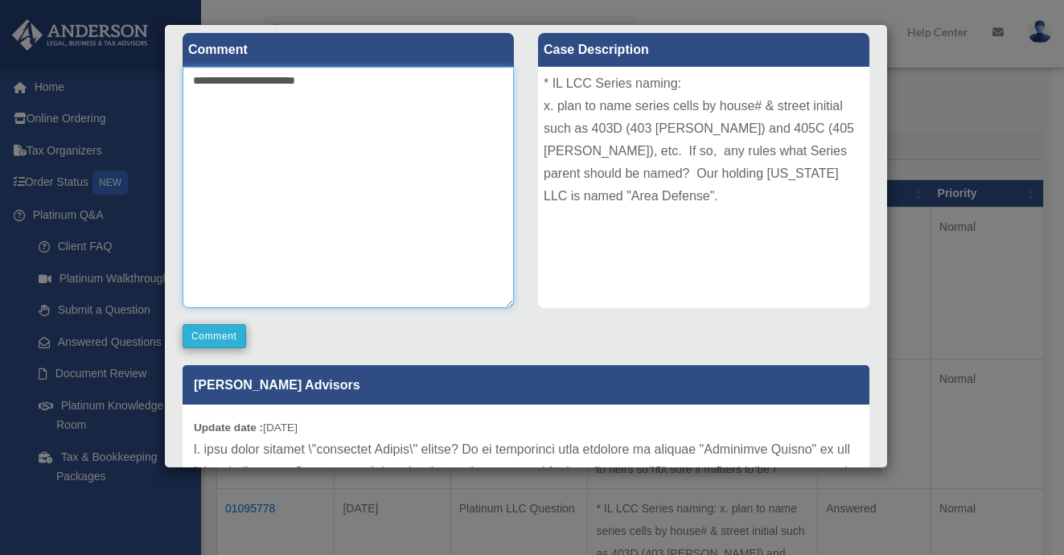
type textarea "**********"
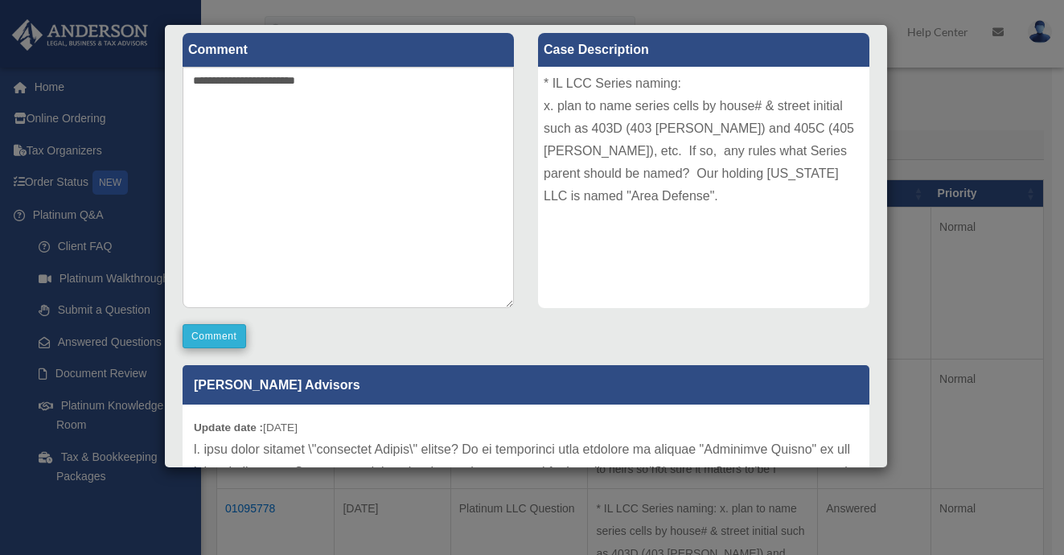
click at [206, 337] on button "Comment" at bounding box center [215, 336] width 64 height 24
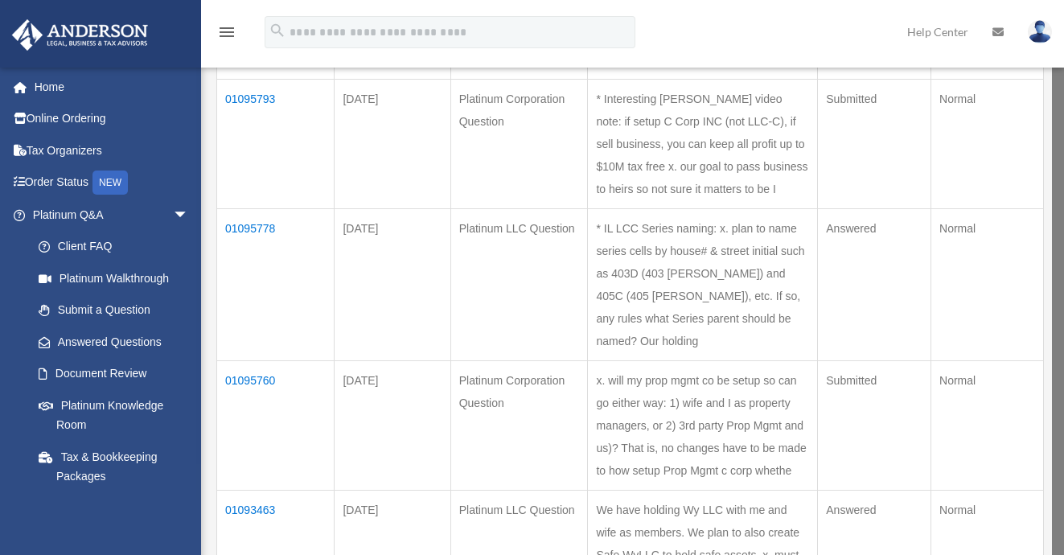
scroll to position [394, 0]
click at [251, 488] on td "01093463" at bounding box center [275, 553] width 117 height 130
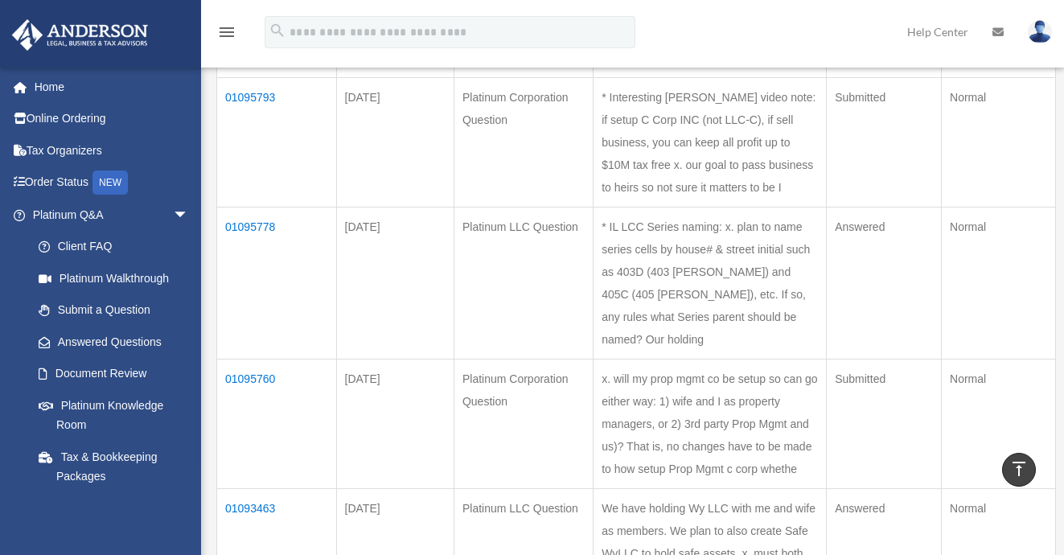
click at [250, 488] on td "01093463" at bounding box center [277, 553] width 120 height 130
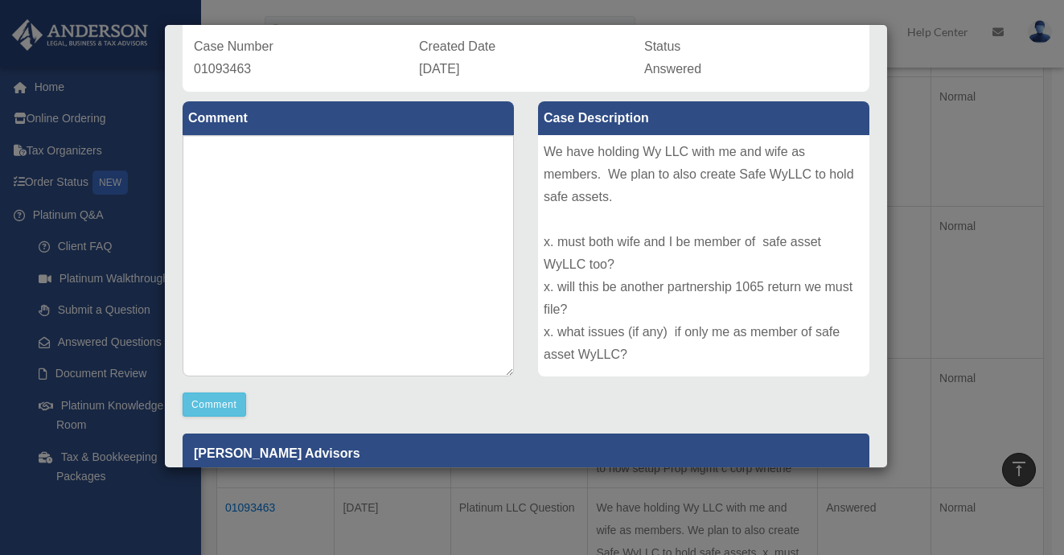
scroll to position [79, 0]
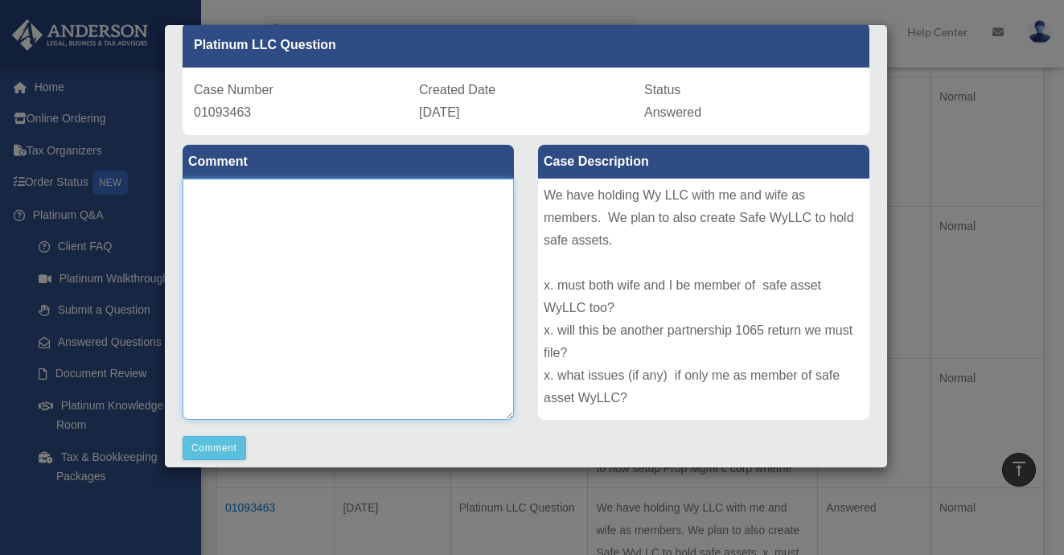
click at [225, 211] on textarea at bounding box center [348, 299] width 331 height 241
paste textarea "**********"
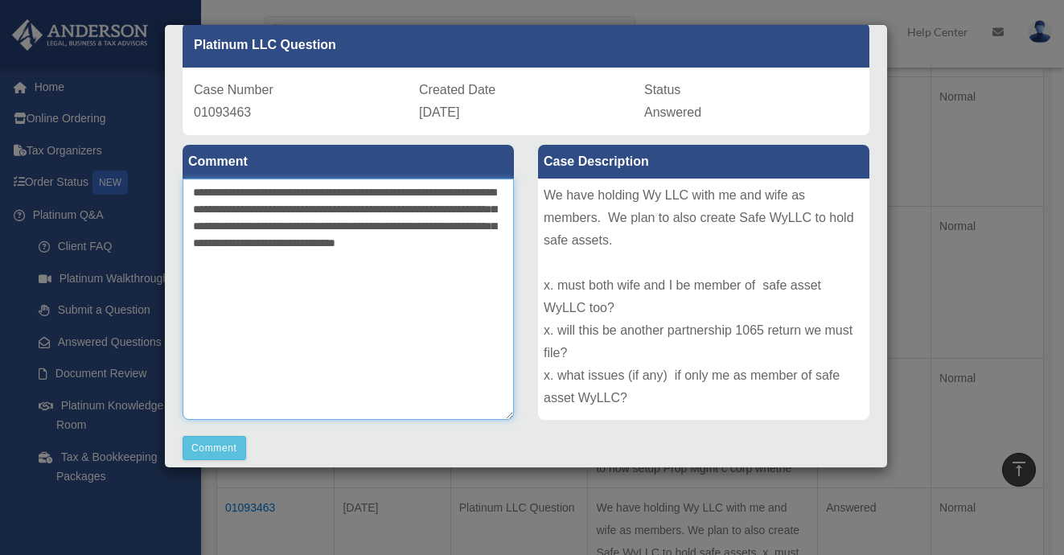
click at [234, 244] on textarea "**********" at bounding box center [348, 299] width 331 height 241
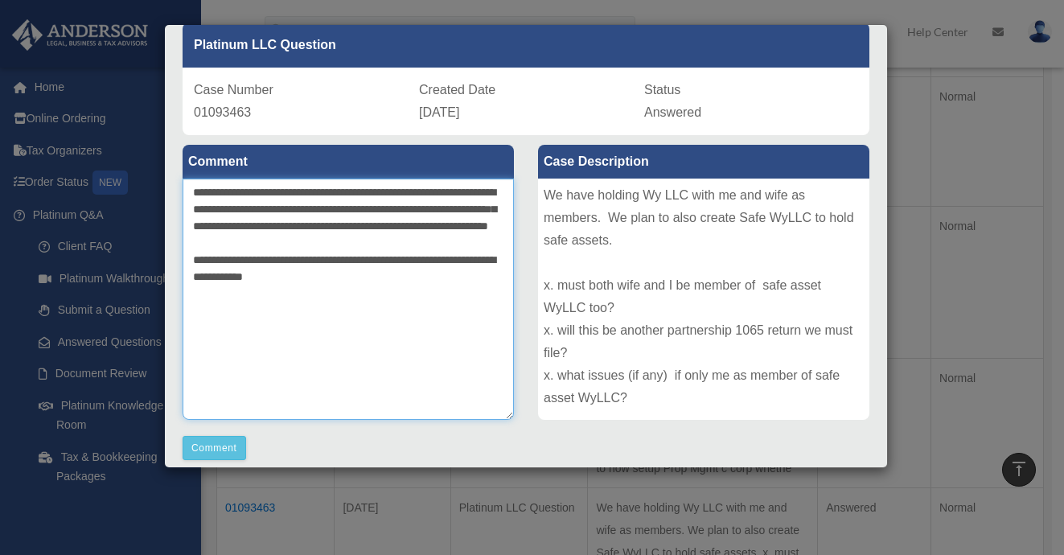
drag, startPoint x: 345, startPoint y: 293, endPoint x: 184, endPoint y: 261, distance: 164.1
click at [184, 261] on textarea "**********" at bounding box center [348, 299] width 331 height 241
drag, startPoint x: 494, startPoint y: 245, endPoint x: 168, endPoint y: 187, distance: 331.0
click at [168, 187] on div "Case Detail × Platinum LLC Question Case Number 01093463 Created Date August 29…" at bounding box center [526, 246] width 724 height 444
click at [303, 317] on textarea "**********" at bounding box center [348, 299] width 331 height 241
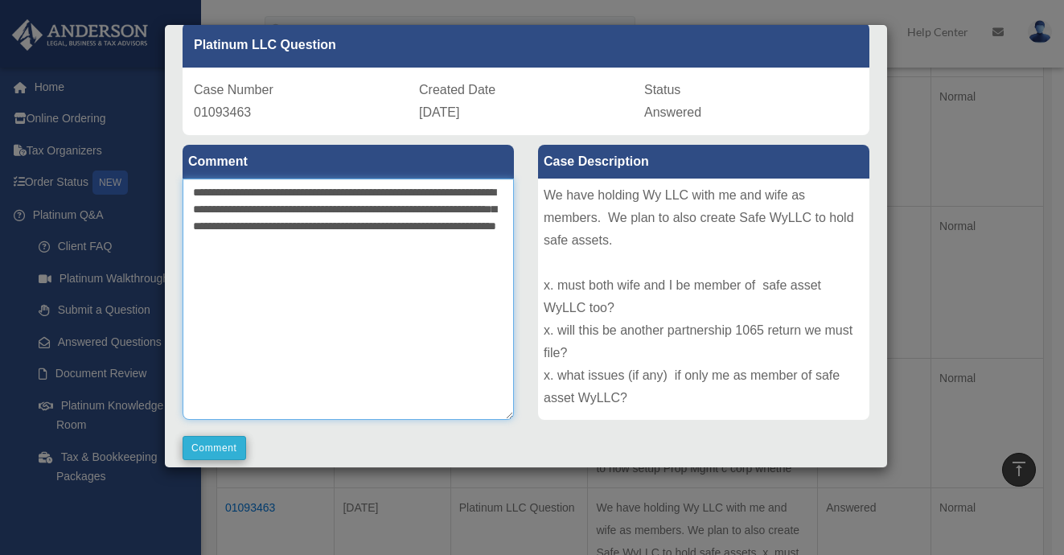
type textarea "**********"
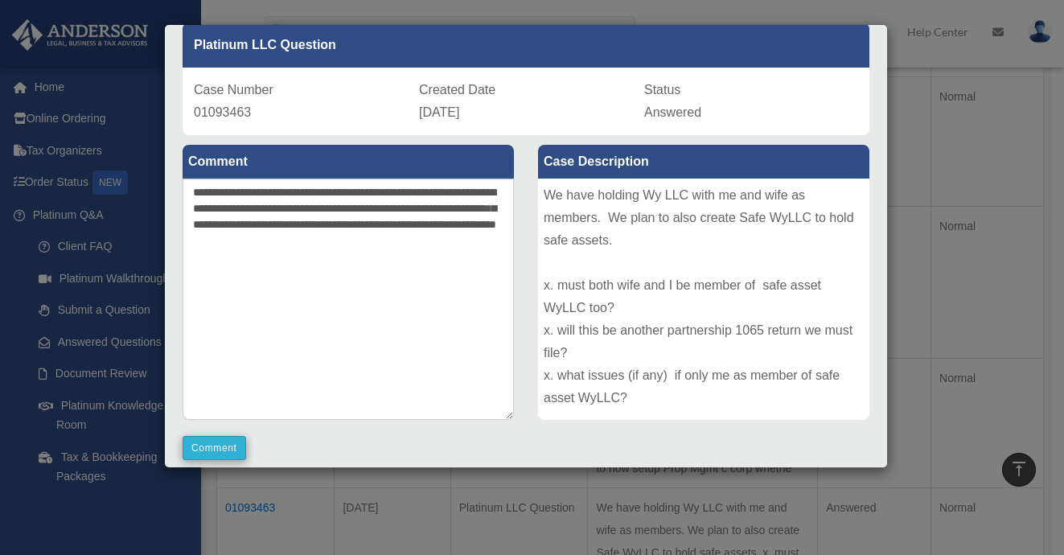
click at [229, 442] on button "Comment" at bounding box center [215, 448] width 64 height 24
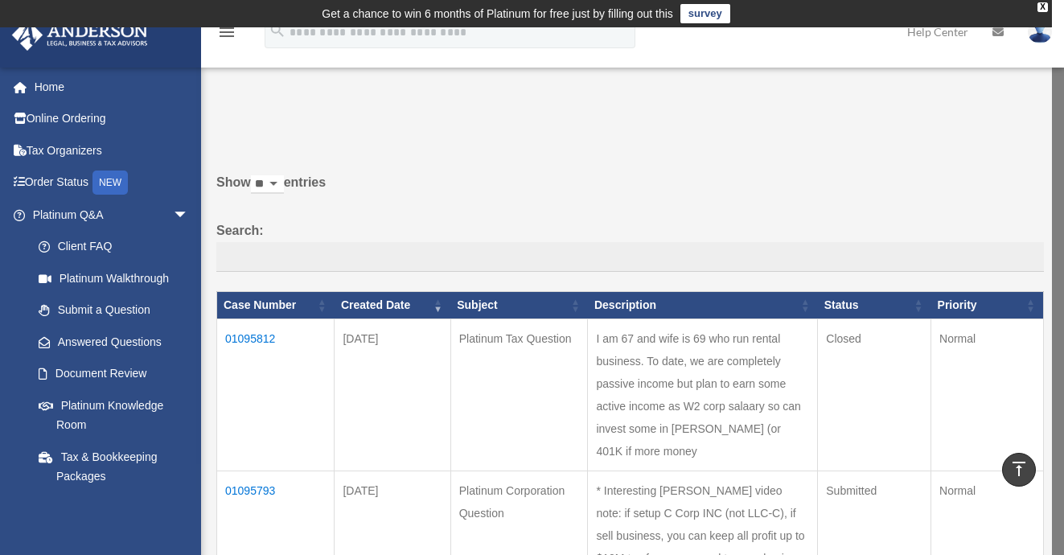
scroll to position [0, 0]
click at [944, 31] on link "Help Center" at bounding box center [937, 32] width 85 height 64
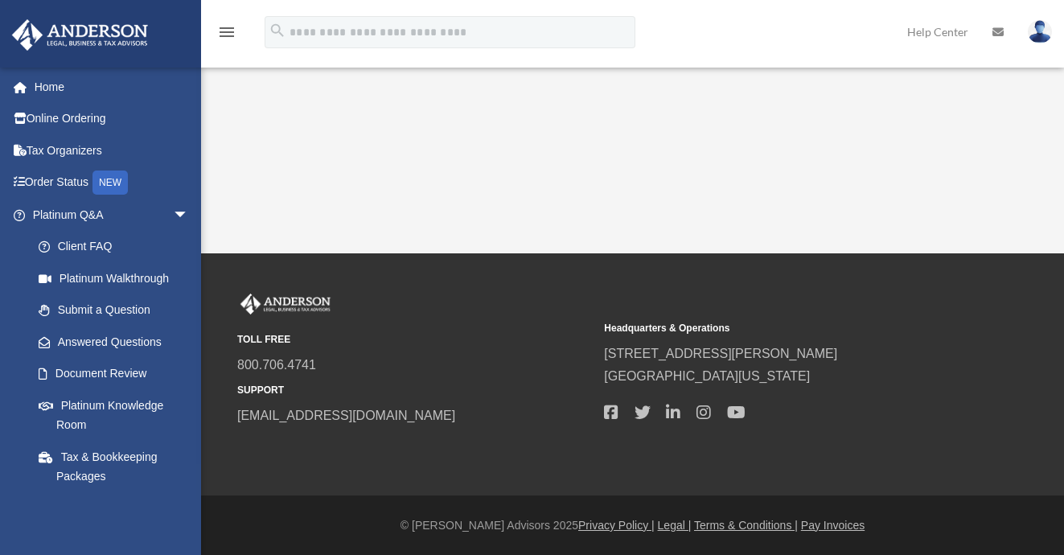
scroll to position [434, 0]
